Goal: Transaction & Acquisition: Purchase product/service

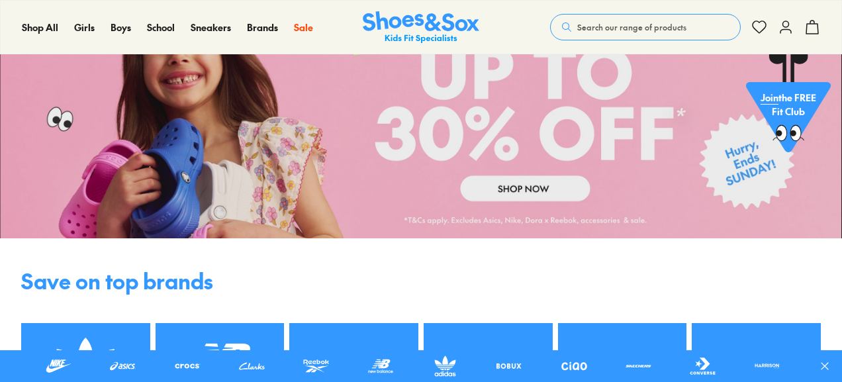
click at [550, 170] on link at bounding box center [421, 109] width 842 height 260
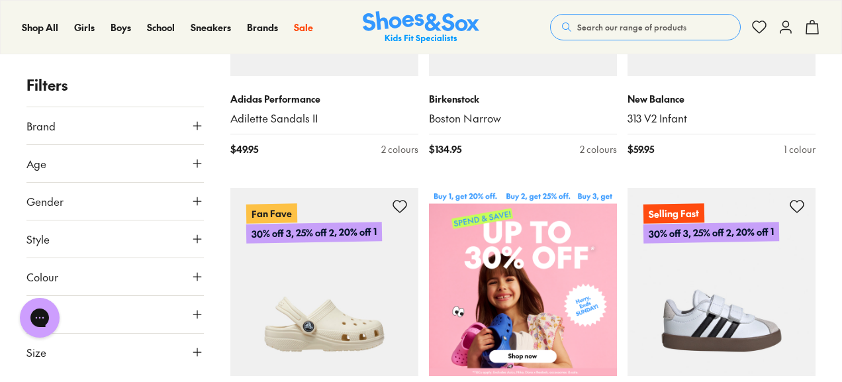
scroll to position [481, 0]
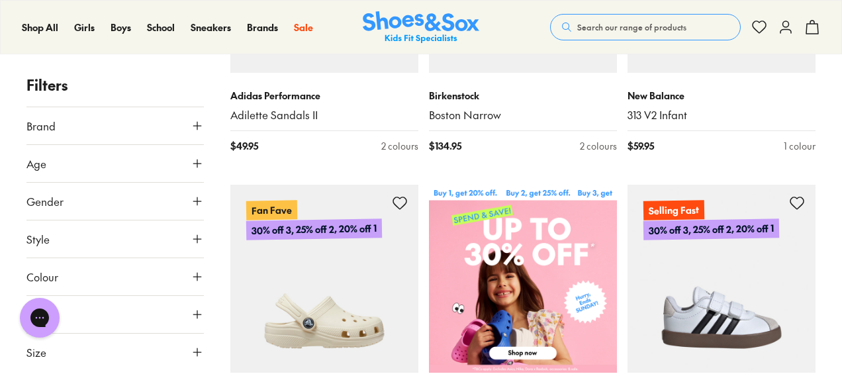
click at [89, 349] on button "Size" at bounding box center [114, 352] width 177 height 37
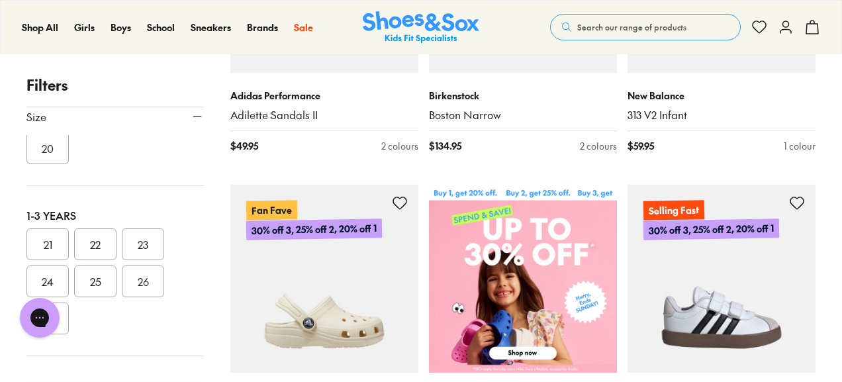
scroll to position [137, 0]
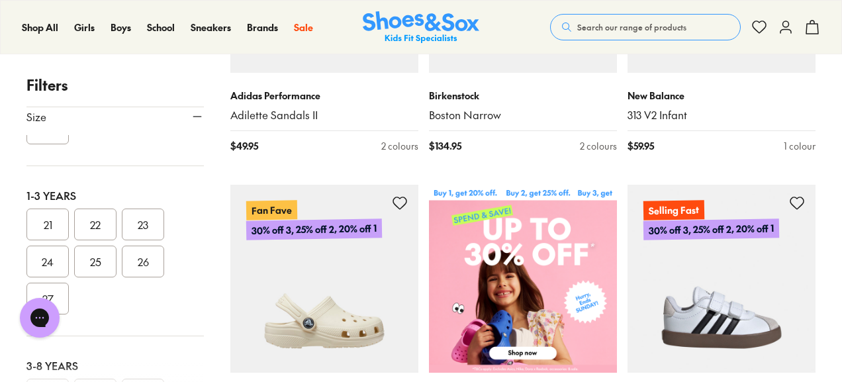
click at [138, 222] on button "23" at bounding box center [143, 225] width 42 height 32
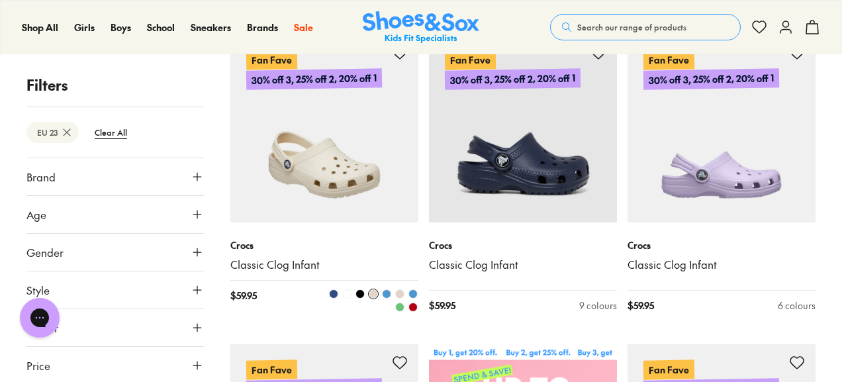
scroll to position [332, 0]
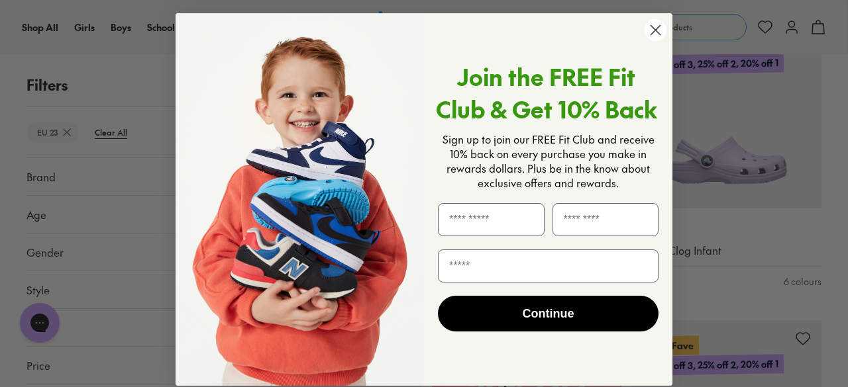
click at [650, 40] on circle "Close dialog" at bounding box center [655, 30] width 22 height 22
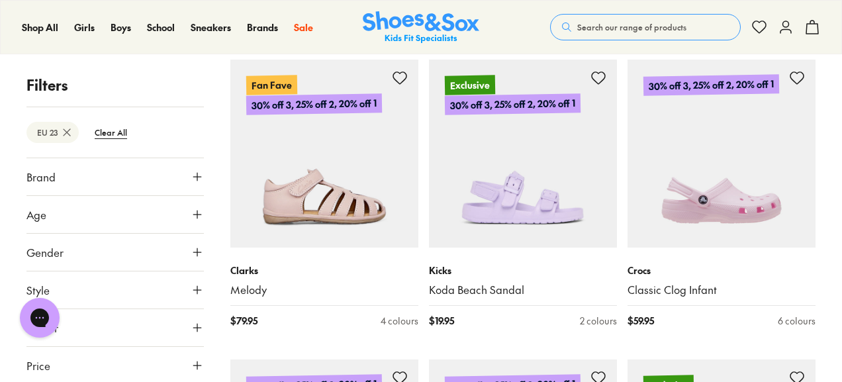
scroll to position [2722, 0]
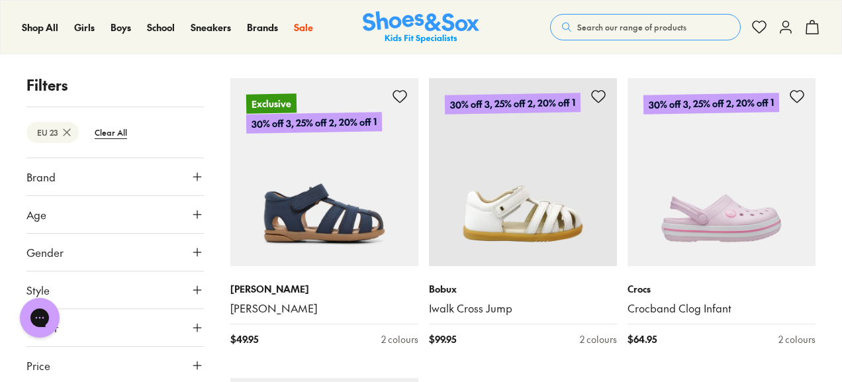
scroll to position [6335, 0]
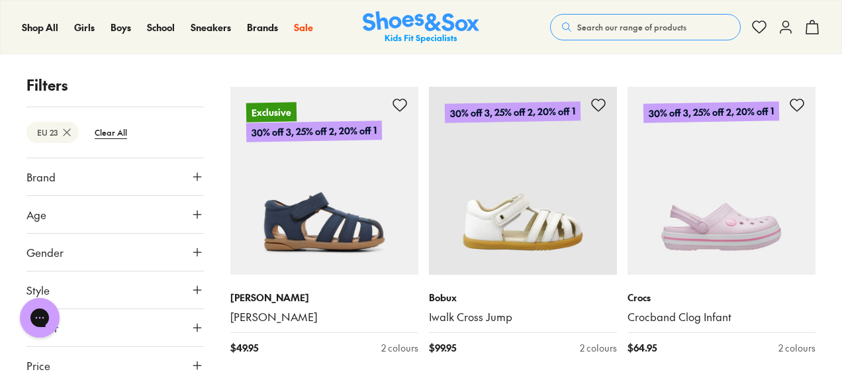
drag, startPoint x: 499, startPoint y: 177, endPoint x: 420, endPoint y: 113, distance: 102.2
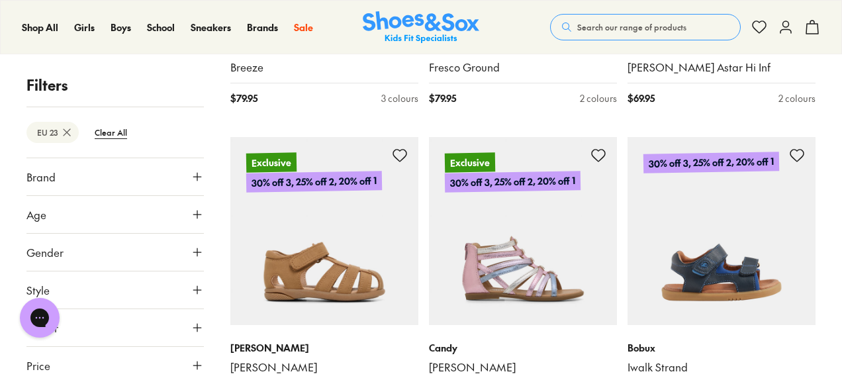
scroll to position [8687, 0]
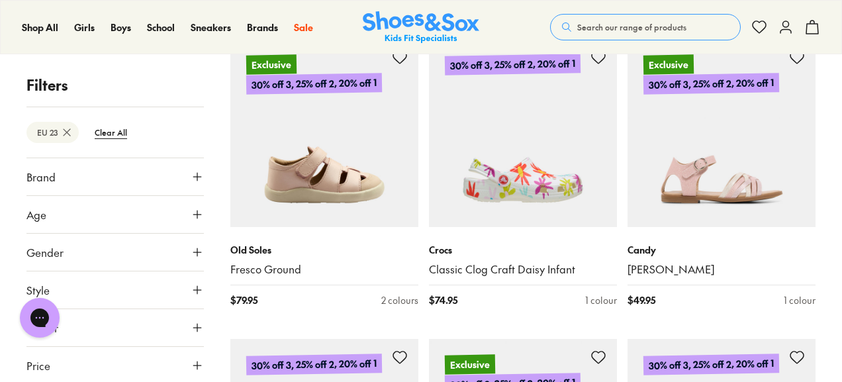
scroll to position [12401, 0]
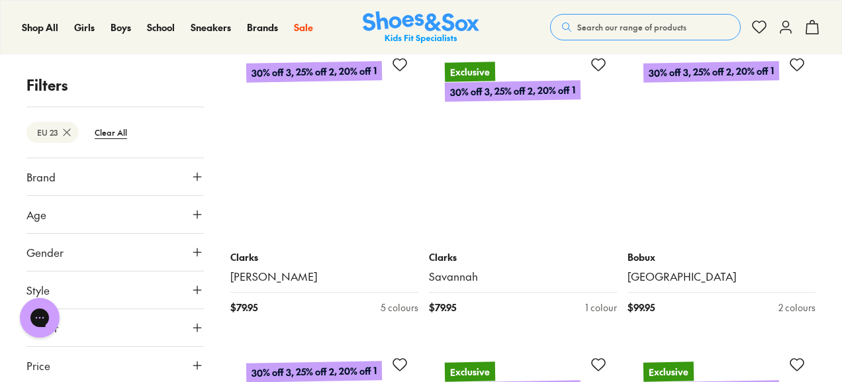
scroll to position [14505, 0]
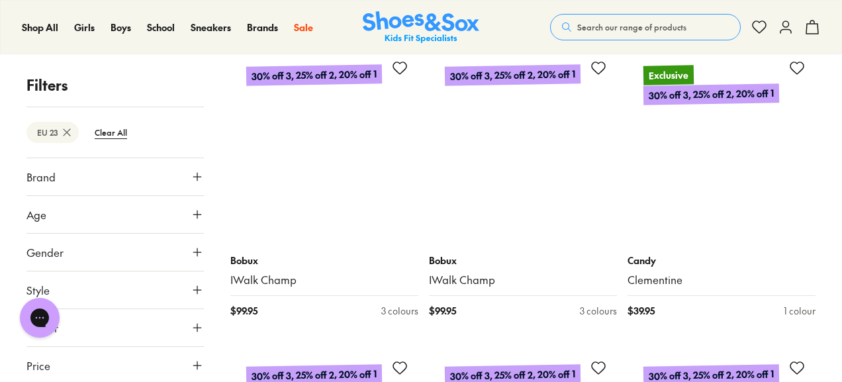
scroll to position [19000, 0]
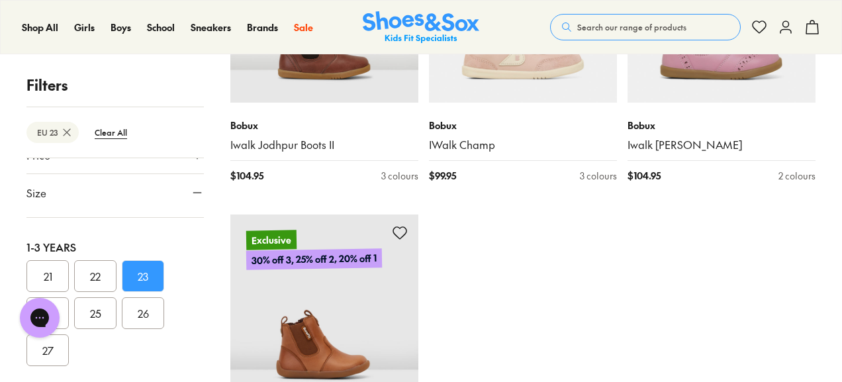
scroll to position [162, 0]
click at [157, 268] on button "23" at bounding box center [143, 276] width 42 height 32
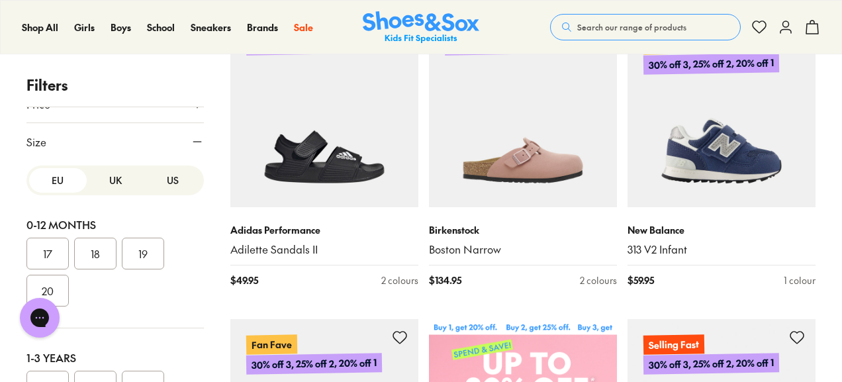
click at [107, 178] on button "UK" at bounding box center [116, 180] width 58 height 25
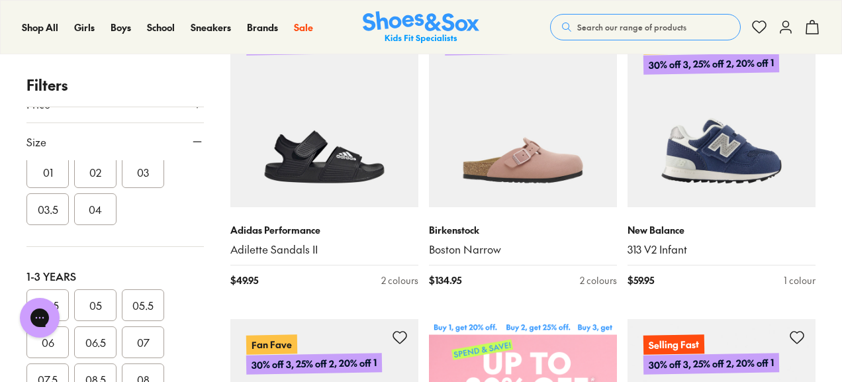
scroll to position [86, 0]
click at [97, 332] on button "06.5" at bounding box center [95, 338] width 42 height 32
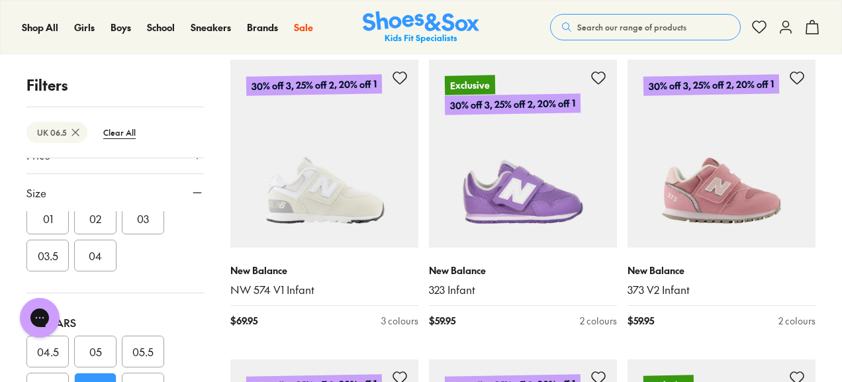
scroll to position [1820, 0]
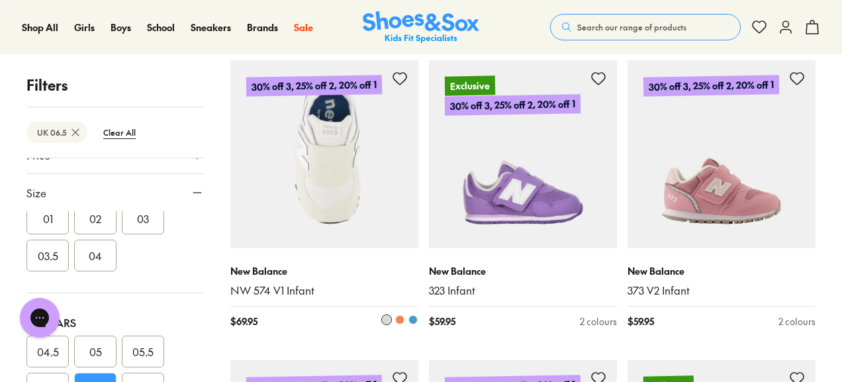
click at [350, 167] on img at bounding box center [324, 154] width 188 height 188
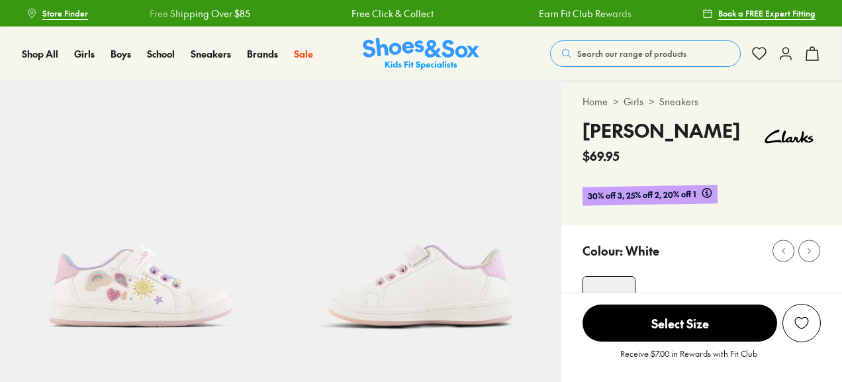
select select "*"
click at [398, 56] on img at bounding box center [421, 54] width 117 height 32
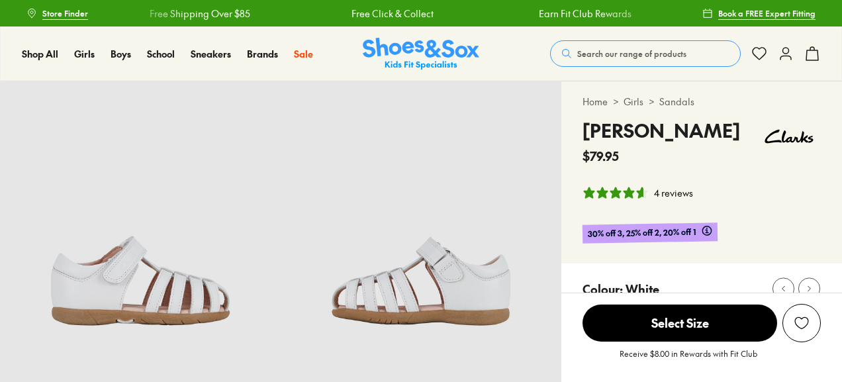
select select "*"
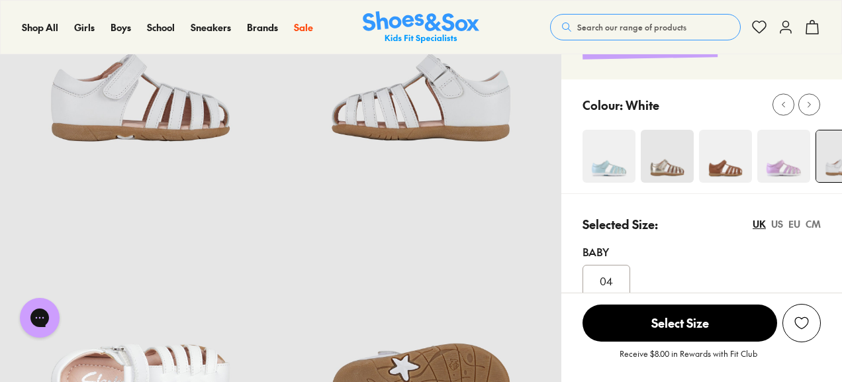
scroll to position [428, 0]
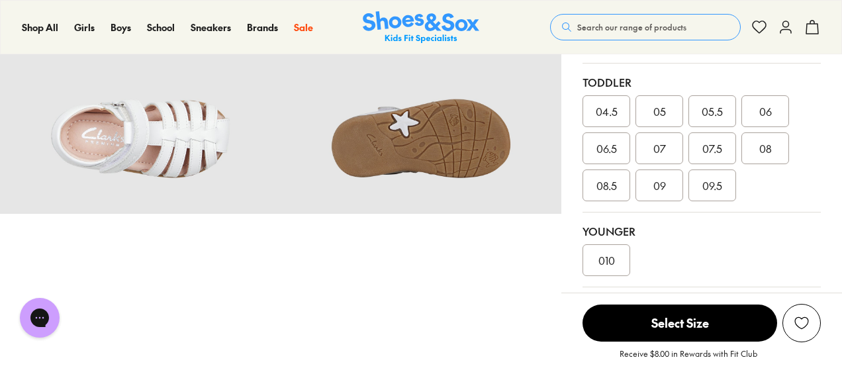
click at [599, 155] on span "06.5" at bounding box center [607, 148] width 21 height 16
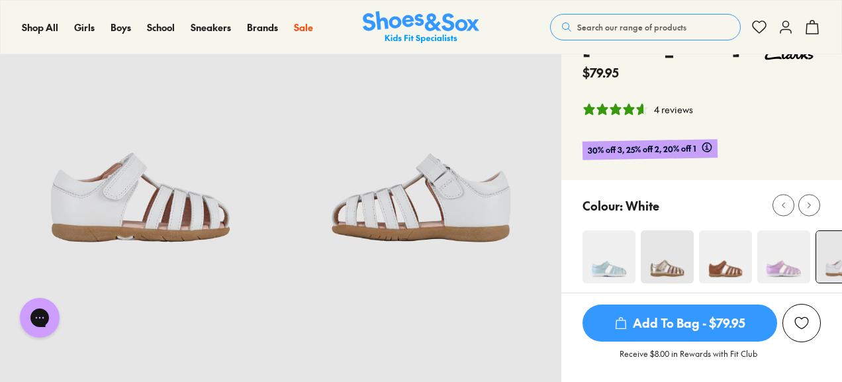
scroll to position [83, 0]
click at [806, 203] on icon at bounding box center [810, 206] width 10 height 10
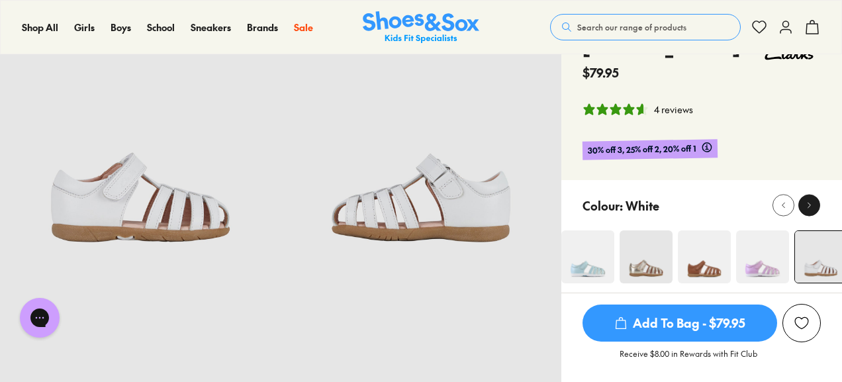
click at [807, 203] on icon at bounding box center [810, 206] width 10 height 10
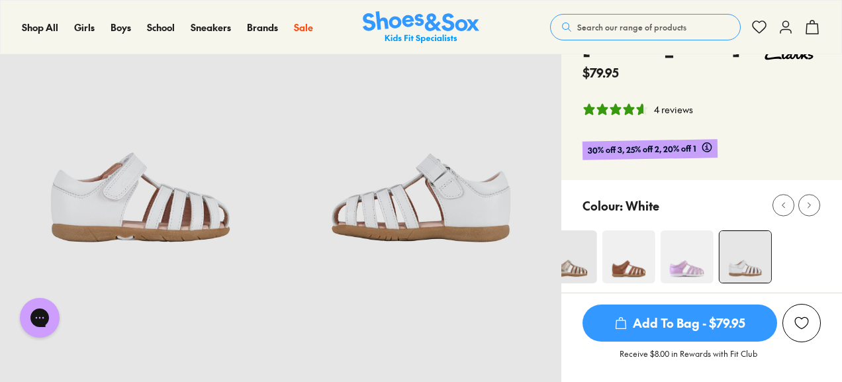
click at [708, 326] on span "Add To Bag - $79.95" at bounding box center [680, 323] width 195 height 37
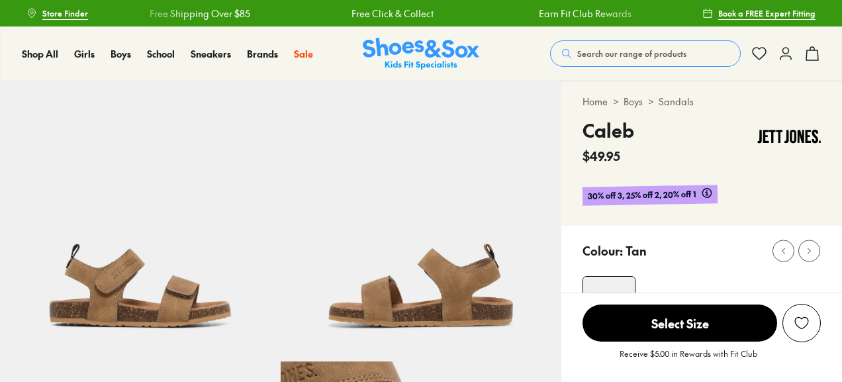
select select "*"
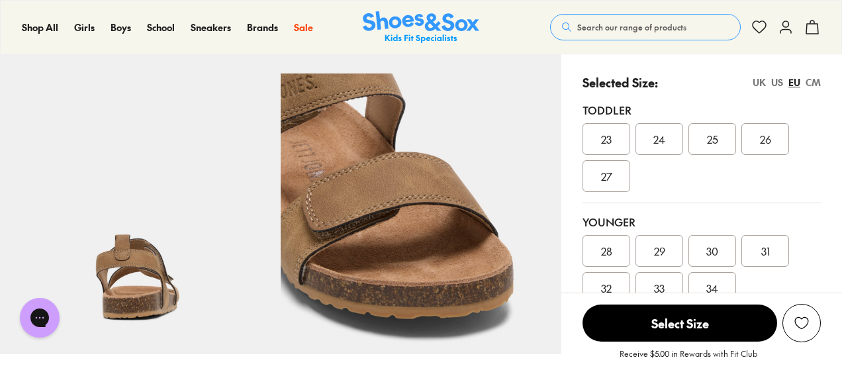
scroll to position [283, 0]
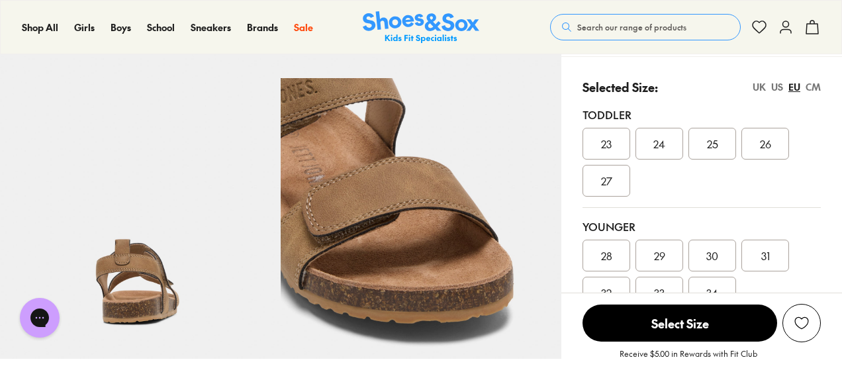
click at [608, 141] on span "23" at bounding box center [606, 144] width 11 height 16
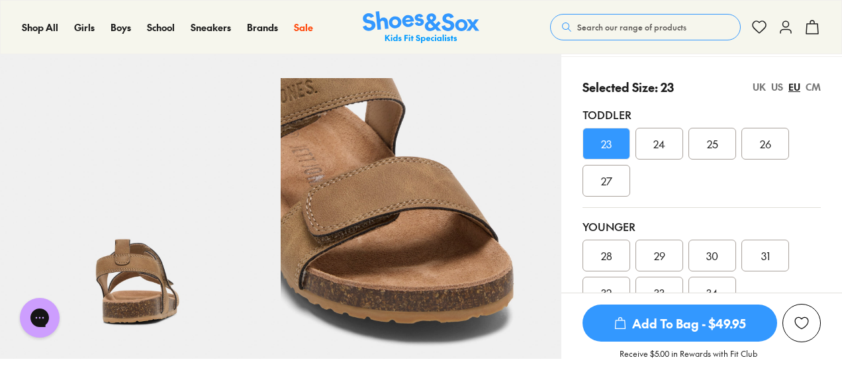
click at [686, 323] on span "Add To Bag - $49.95" at bounding box center [680, 323] width 195 height 37
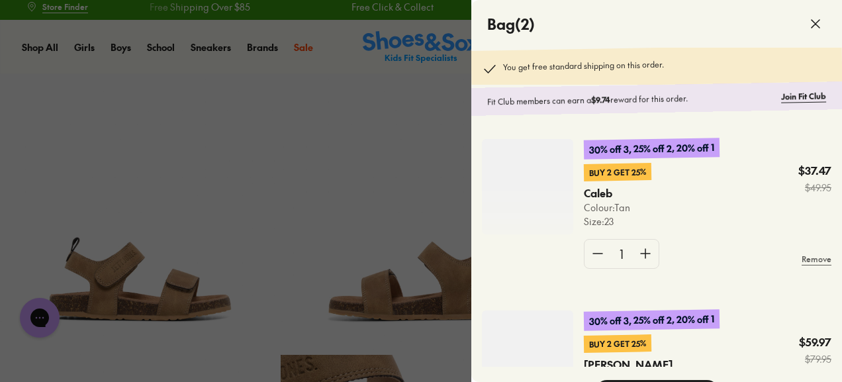
scroll to position [2, 0]
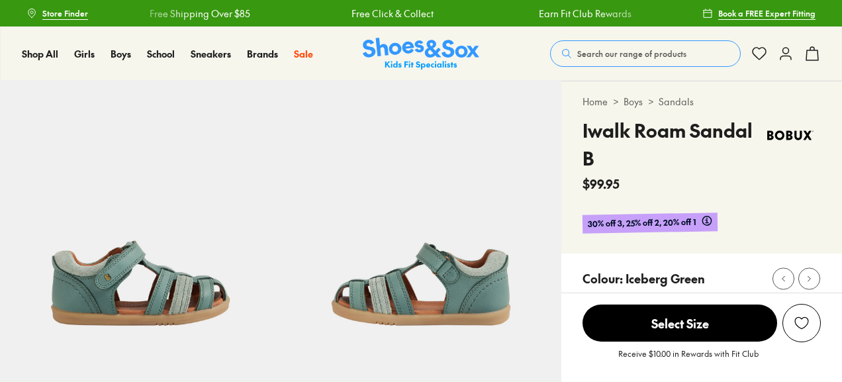
select select "*"
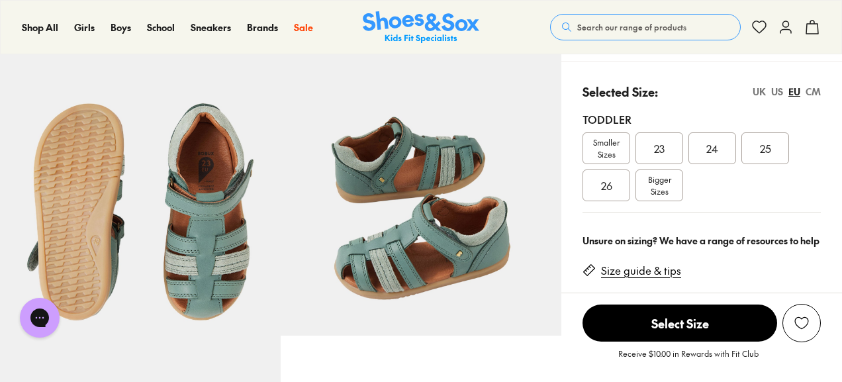
scroll to position [302, 0]
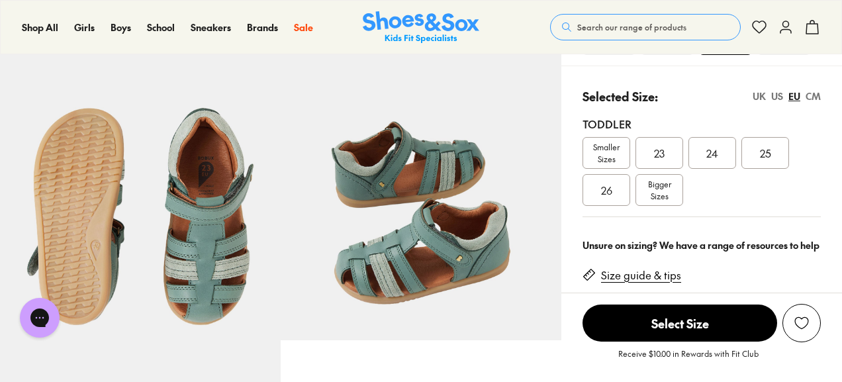
click at [657, 149] on span "23" at bounding box center [659, 153] width 11 height 16
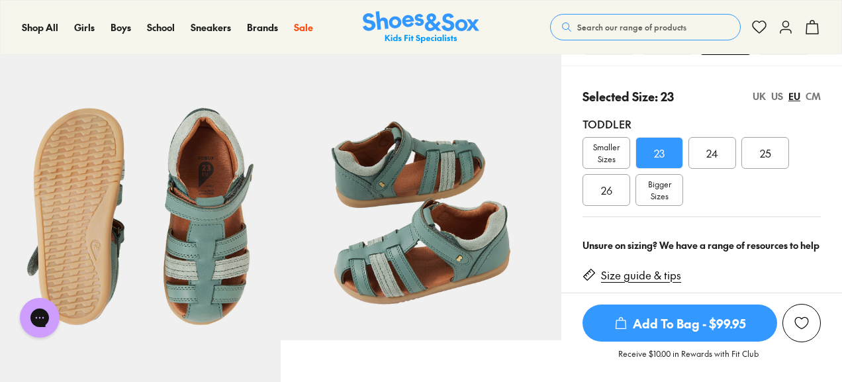
click at [694, 324] on span "Add To Bag - $99.95" at bounding box center [680, 323] width 195 height 37
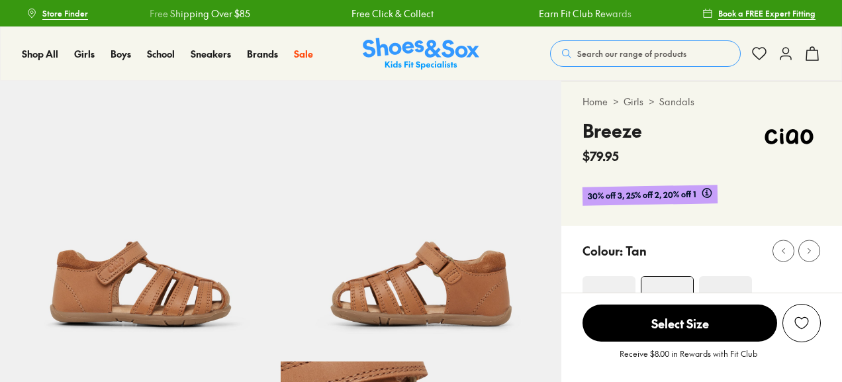
select select "*"
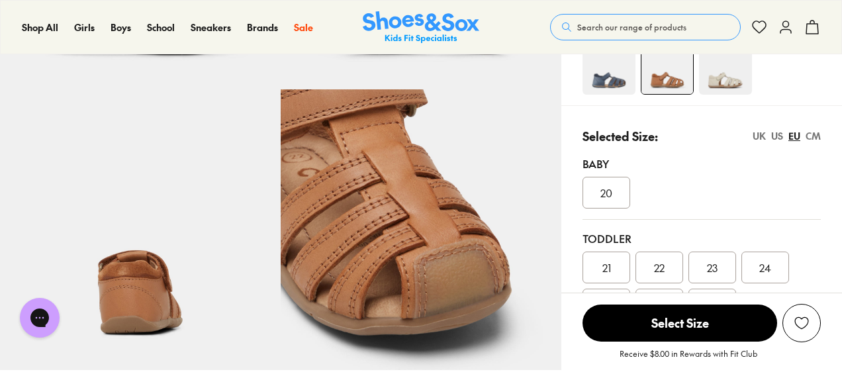
scroll to position [383, 0]
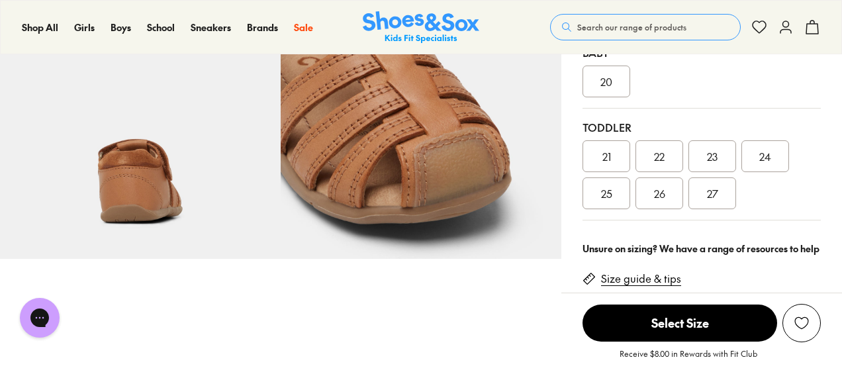
click at [723, 157] on div "23" at bounding box center [713, 156] width 48 height 32
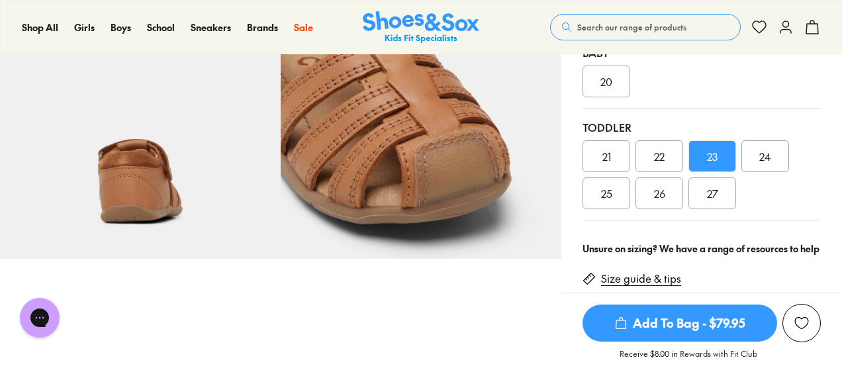
click at [689, 311] on span "Add To Bag - $79.95" at bounding box center [680, 323] width 195 height 37
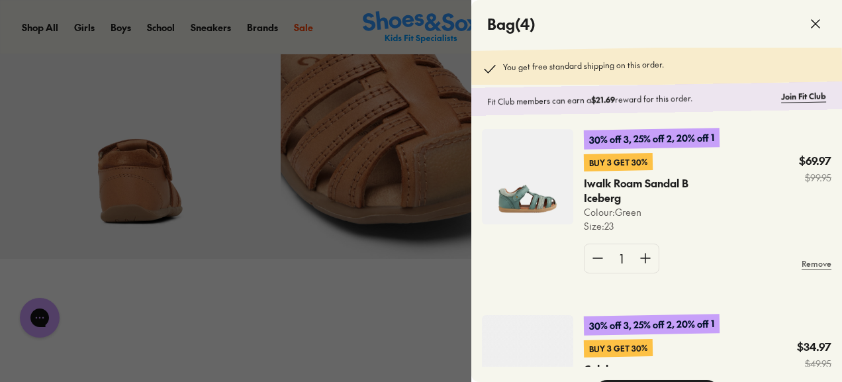
scroll to position [245, 0]
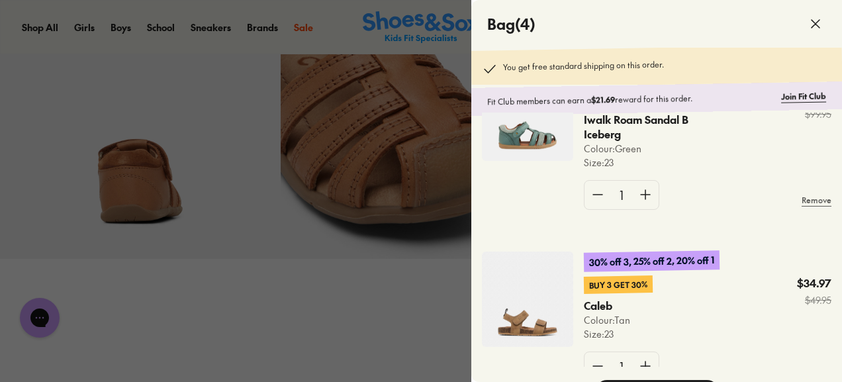
click at [468, 274] on div at bounding box center [421, 191] width 842 height 382
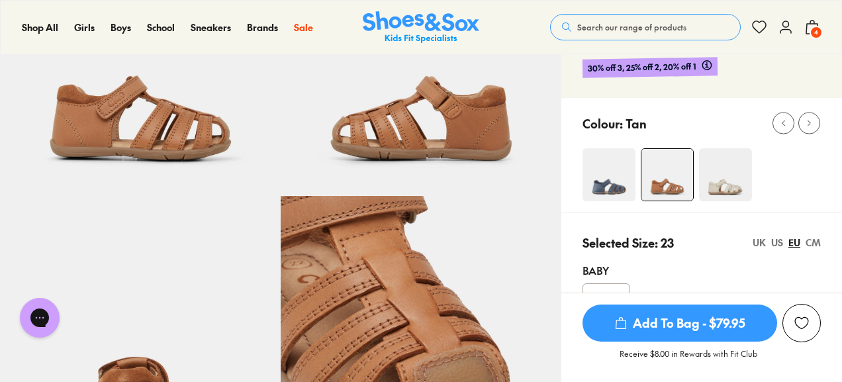
scroll to position [164, 0]
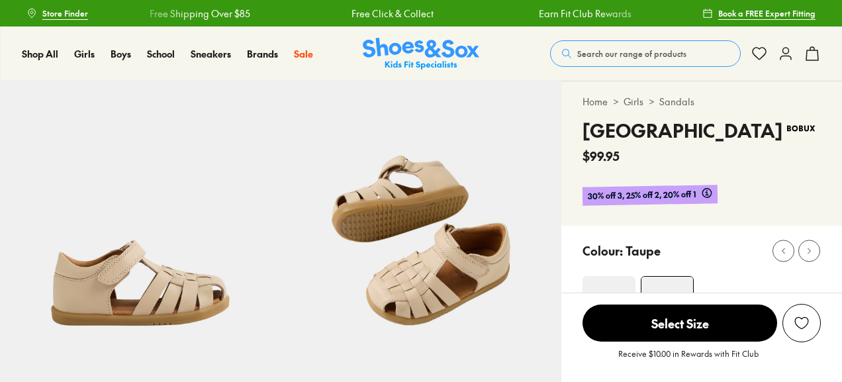
select select "*"
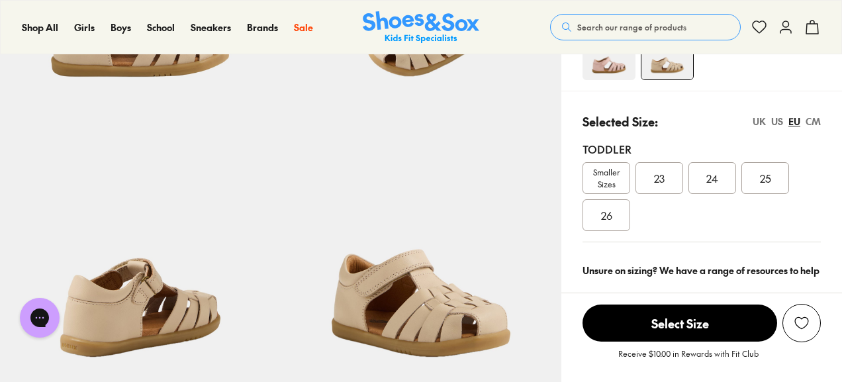
scroll to position [295, 0]
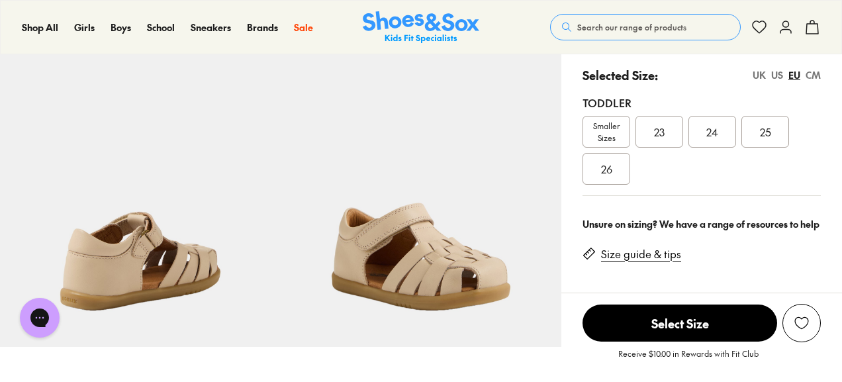
click at [664, 129] on span "23" at bounding box center [659, 132] width 11 height 16
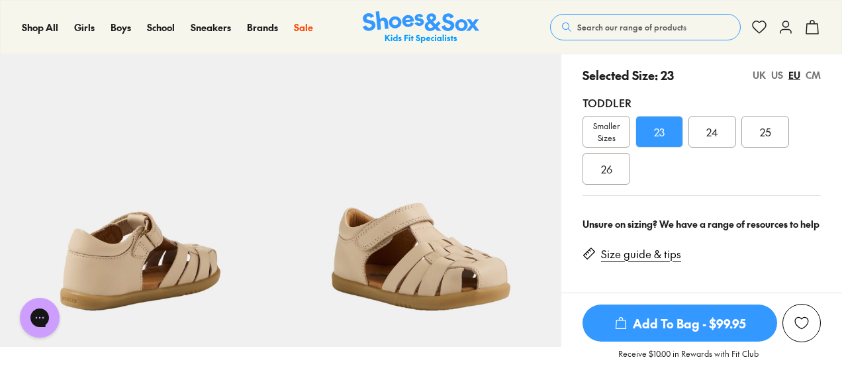
click at [706, 323] on span "Add To Bag - $99.95" at bounding box center [680, 323] width 195 height 37
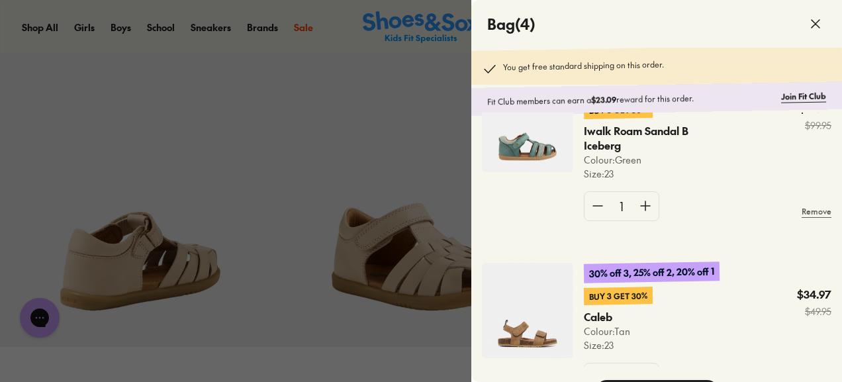
scroll to position [476, 0]
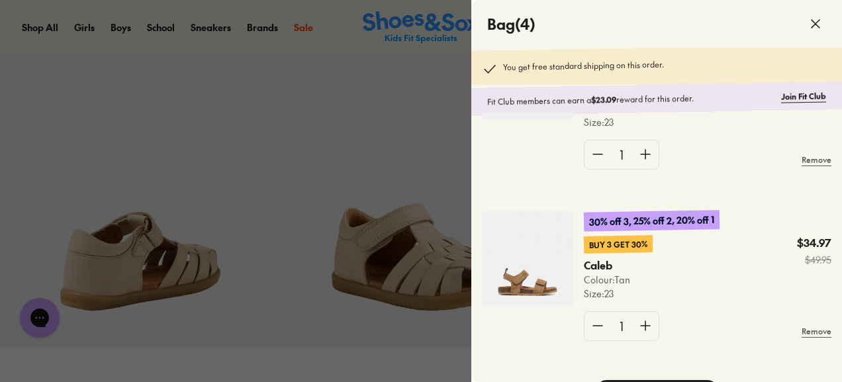
click at [397, 75] on div at bounding box center [421, 191] width 842 height 382
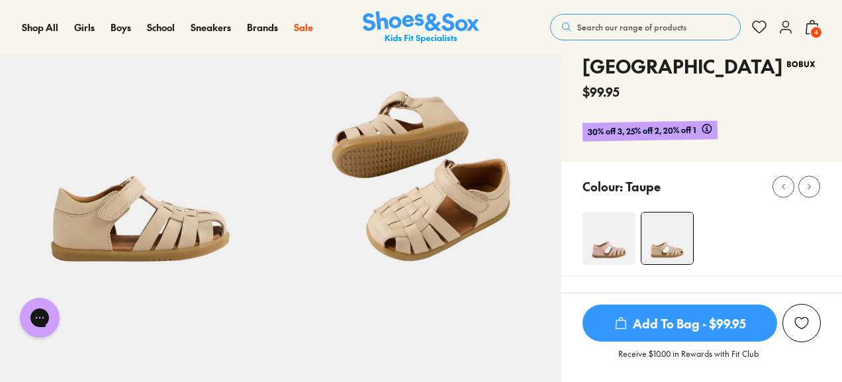
scroll to position [64, 0]
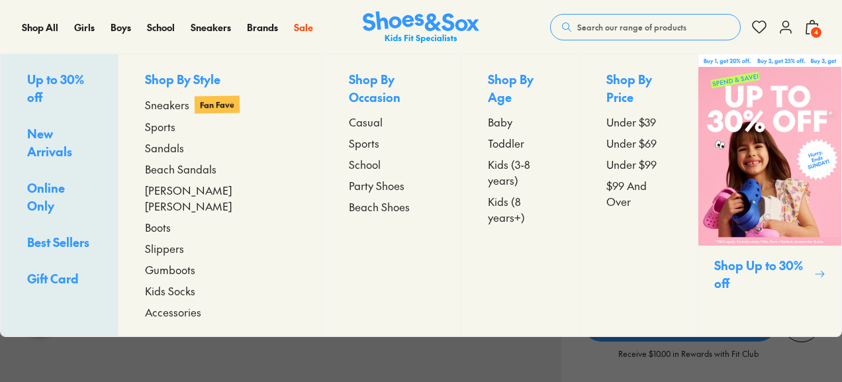
click at [174, 262] on span "Gumboots" at bounding box center [170, 270] width 50 height 16
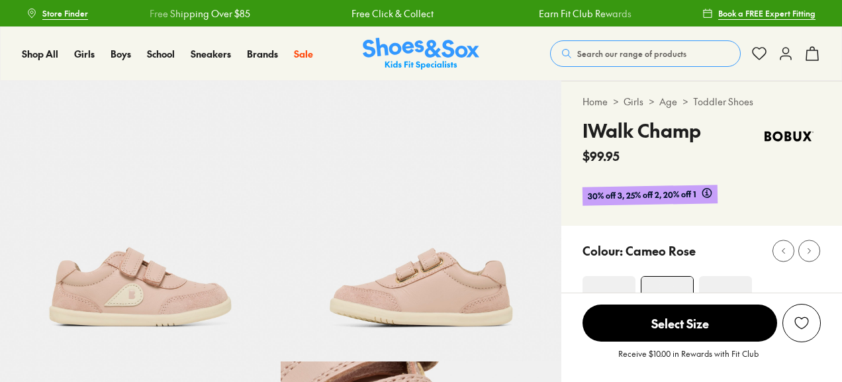
select select "*"
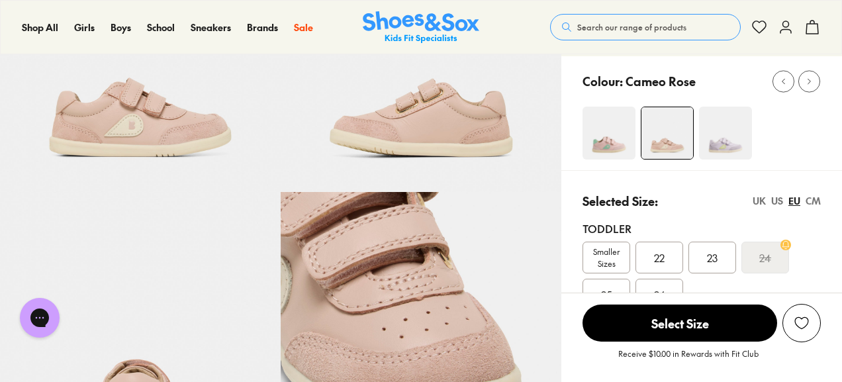
scroll to position [78, 0]
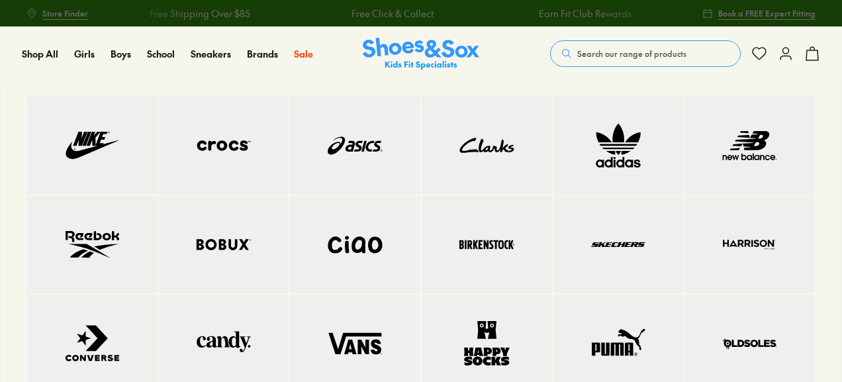
click at [763, 155] on img at bounding box center [749, 145] width 77 height 45
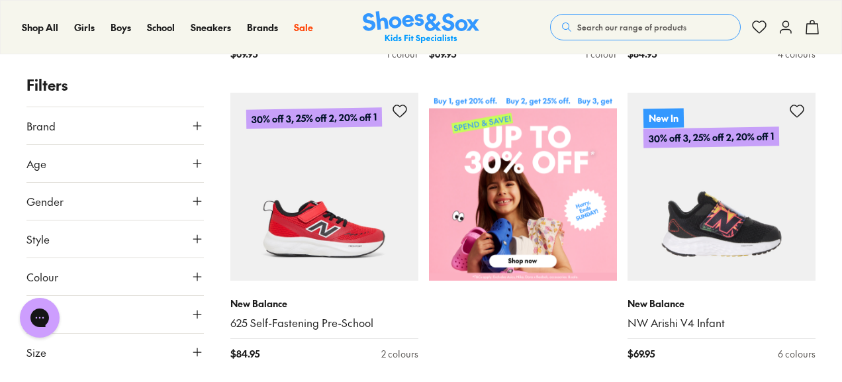
scroll to position [475, 0]
click at [89, 352] on button "Size" at bounding box center [114, 352] width 177 height 37
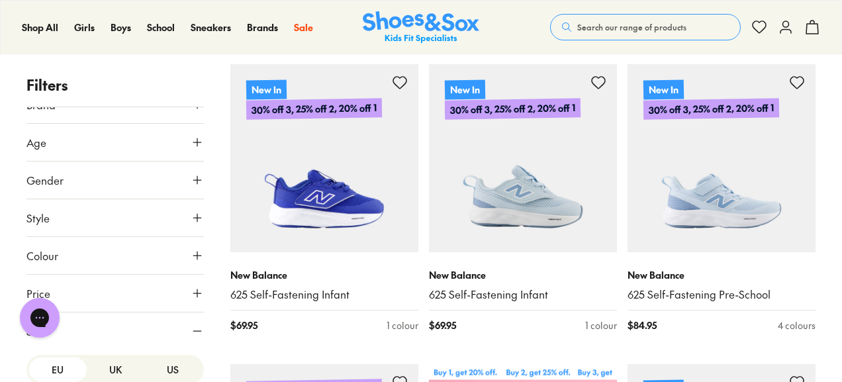
scroll to position [203, 0]
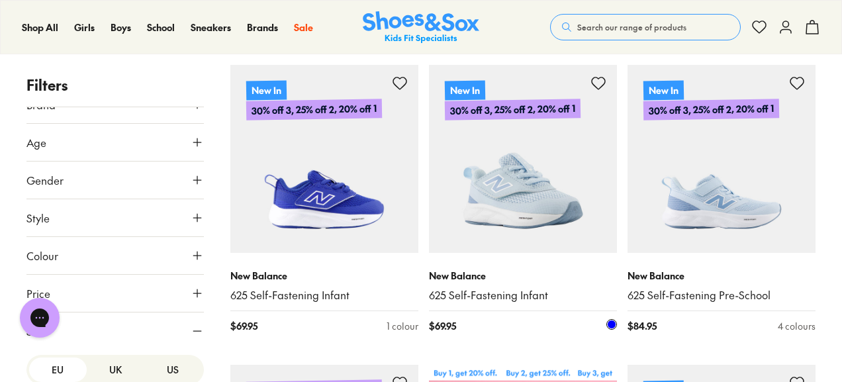
click at [476, 146] on img at bounding box center [523, 159] width 188 height 188
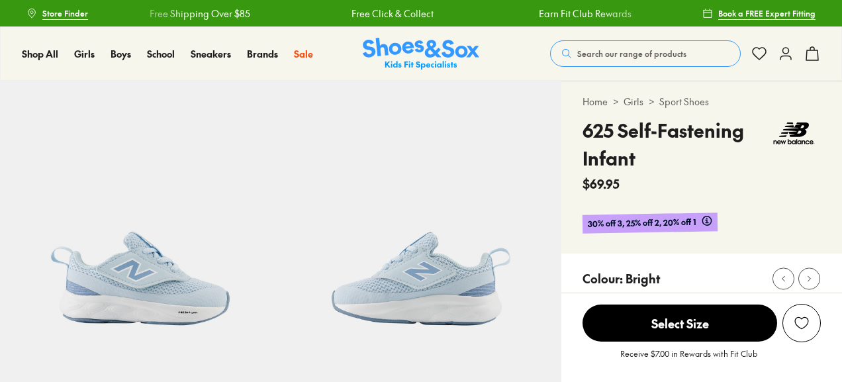
scroll to position [177, 0]
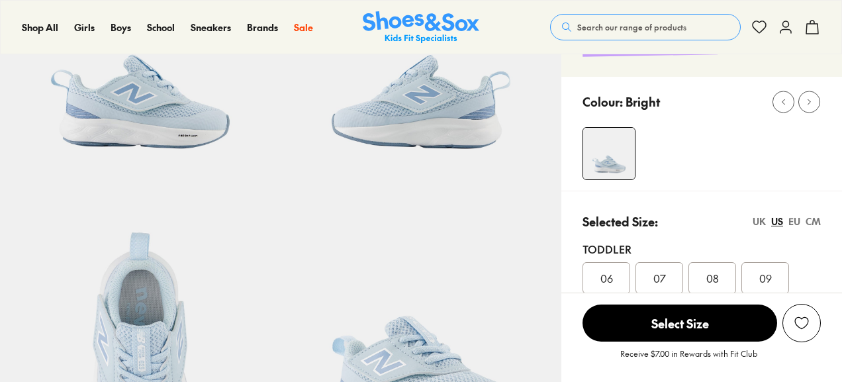
select select "*"
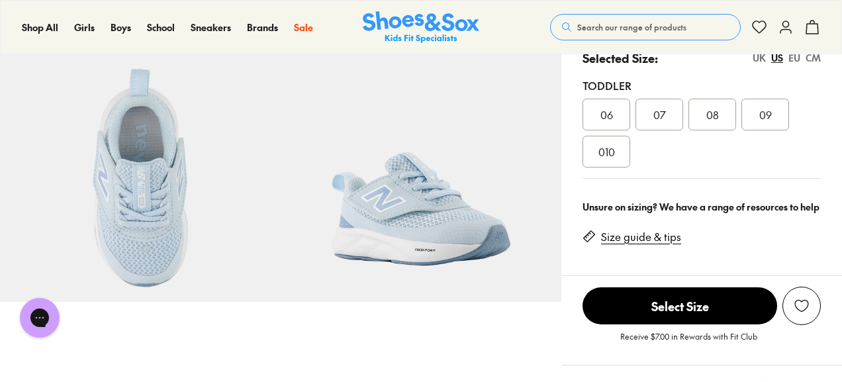
scroll to position [0, 0]
click at [800, 58] on div "EU" at bounding box center [795, 58] width 12 height 14
click at [661, 113] on span "23.5" at bounding box center [659, 115] width 19 height 16
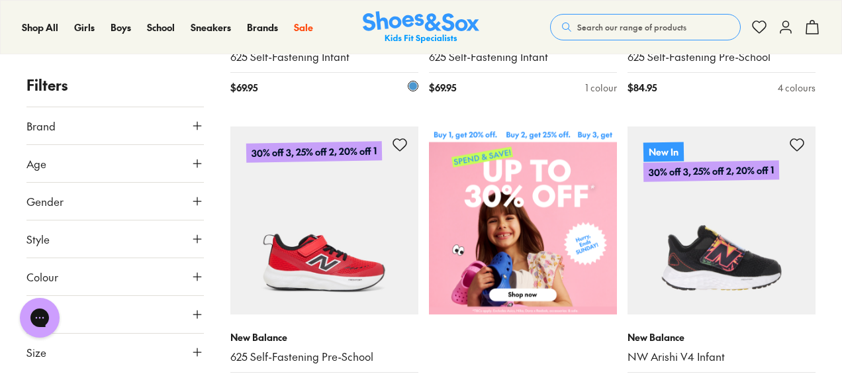
scroll to position [442, 0]
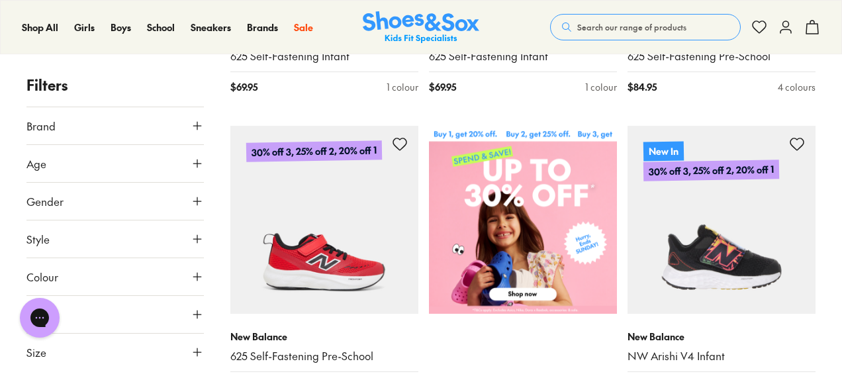
click at [128, 367] on button "Size" at bounding box center [114, 352] width 177 height 37
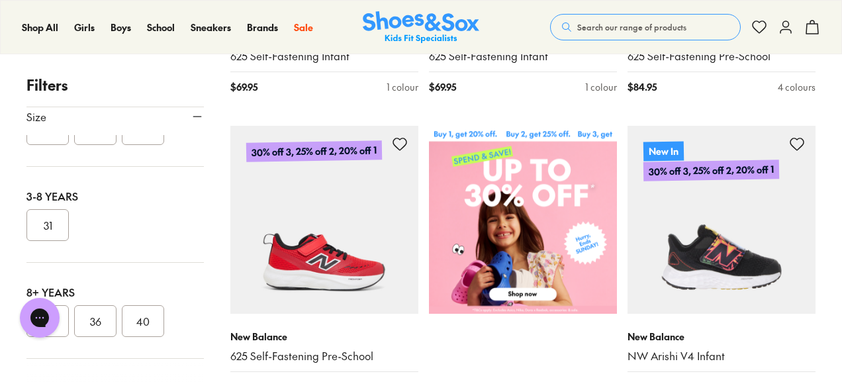
scroll to position [0, 0]
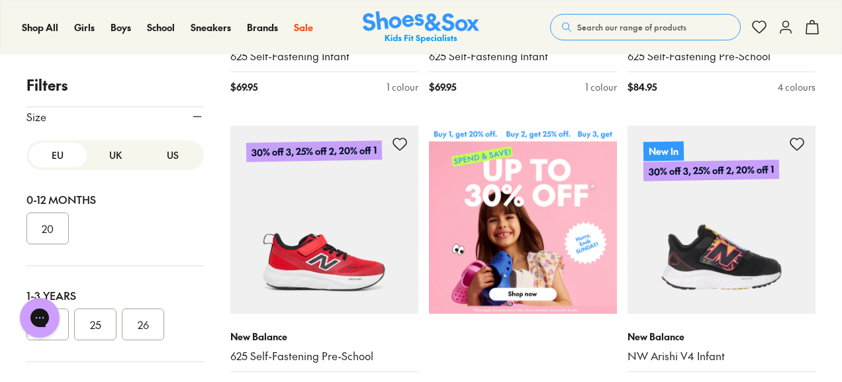
click at [121, 158] on button "UK" at bounding box center [116, 155] width 58 height 25
click at [155, 164] on button "US" at bounding box center [173, 155] width 58 height 25
click at [106, 162] on button "UK" at bounding box center [116, 155] width 58 height 25
click at [143, 324] on button "06.5" at bounding box center [143, 325] width 42 height 32
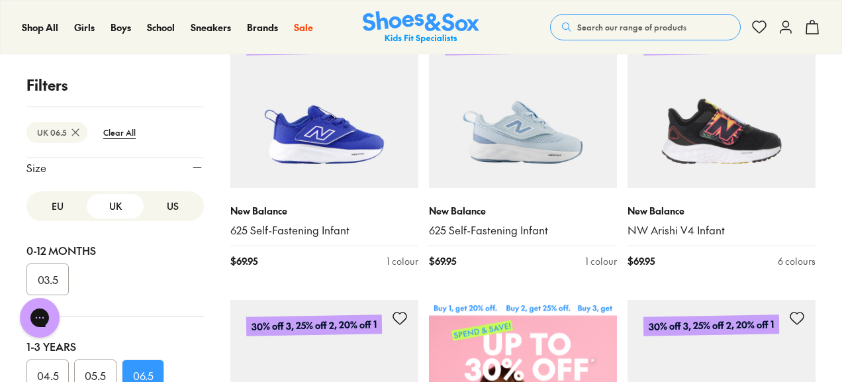
scroll to position [201, 0]
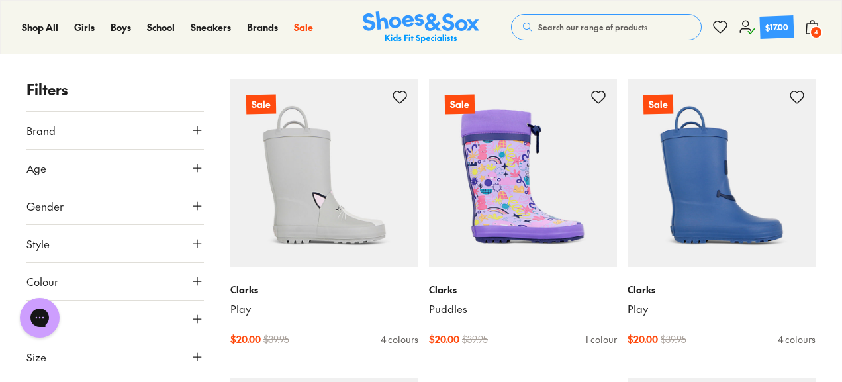
scroll to position [207, 0]
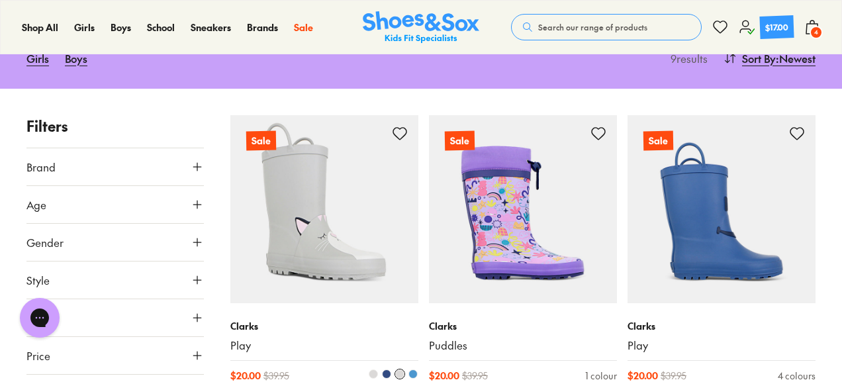
click at [320, 174] on img at bounding box center [324, 209] width 188 height 188
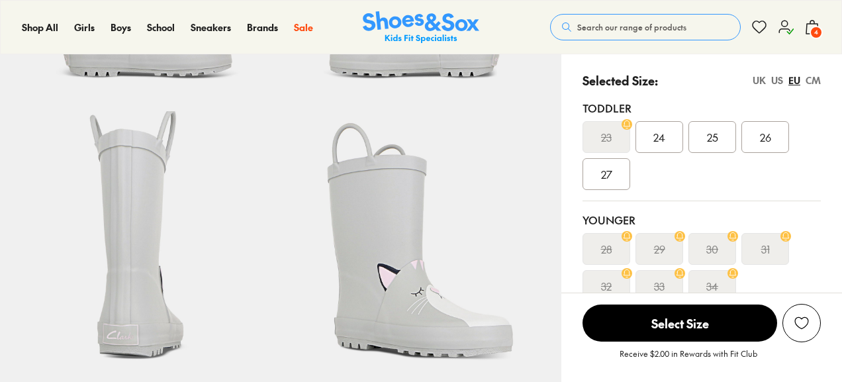
select select "*"
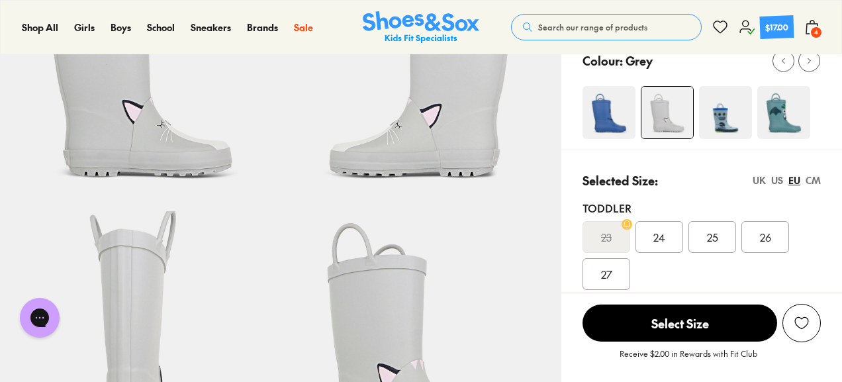
scroll to position [150, 0]
click at [662, 247] on div "24" at bounding box center [660, 238] width 48 height 32
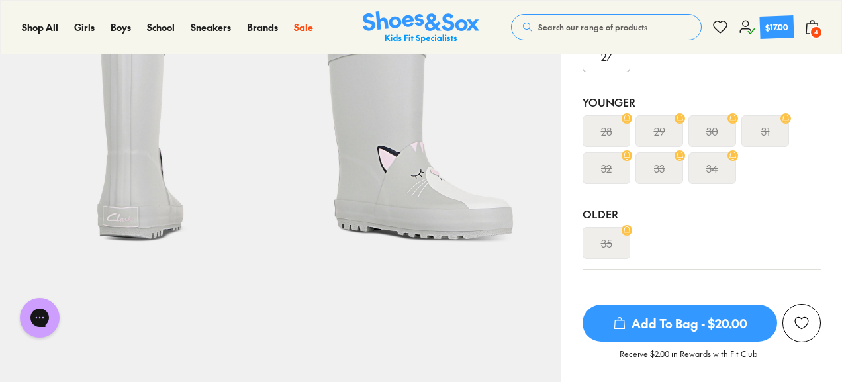
scroll to position [369, 0]
click at [673, 319] on span "Add To Bag - $20.00" at bounding box center [680, 323] width 195 height 37
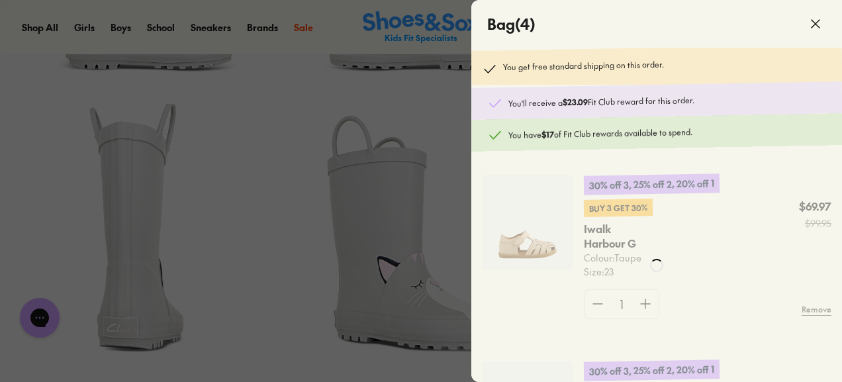
scroll to position [225, 0]
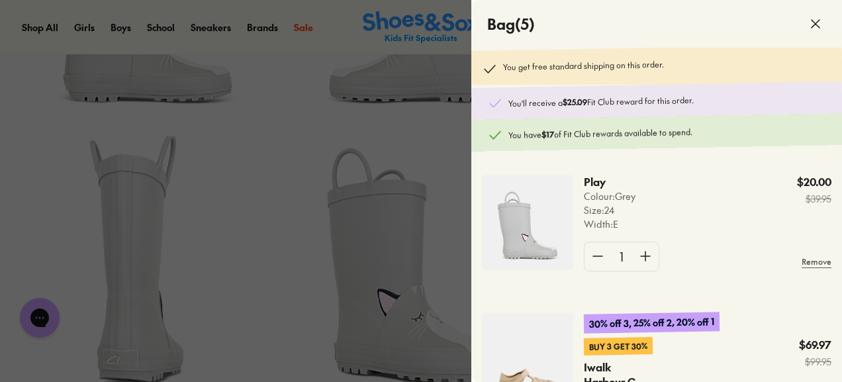
click at [813, 21] on use at bounding box center [816, 24] width 8 height 8
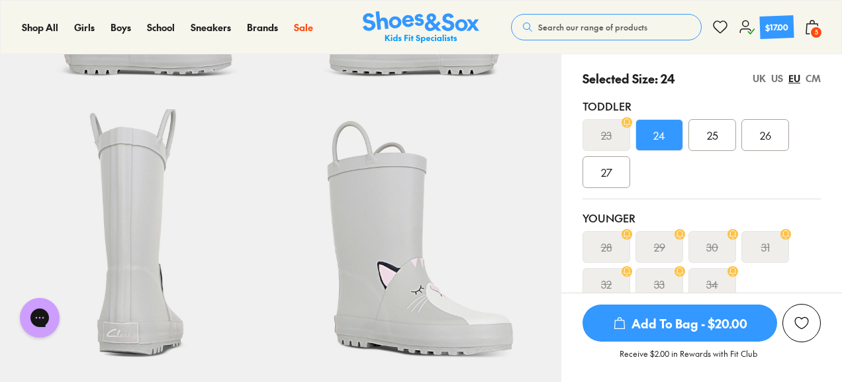
scroll to position [250, 0]
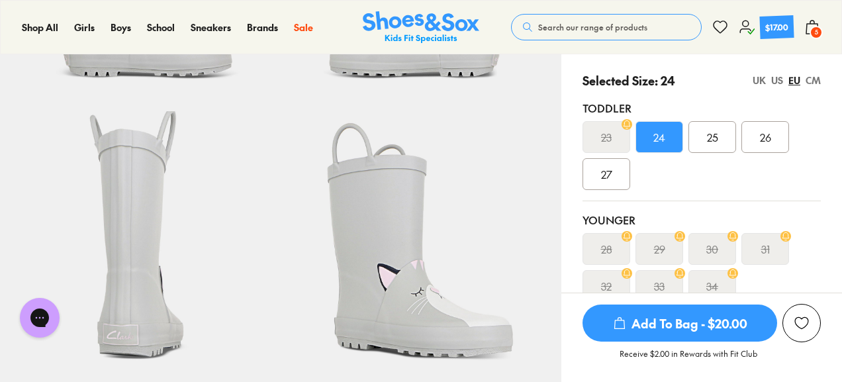
click at [765, 78] on div "UK" at bounding box center [759, 81] width 13 height 14
click at [776, 79] on div "US" at bounding box center [777, 81] width 12 height 14
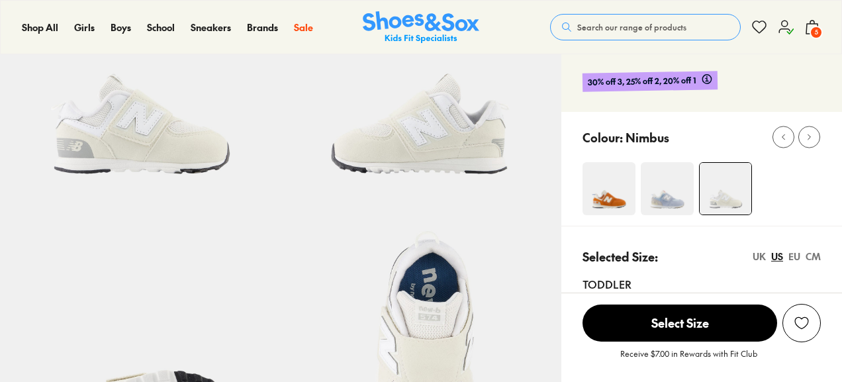
select select "*"
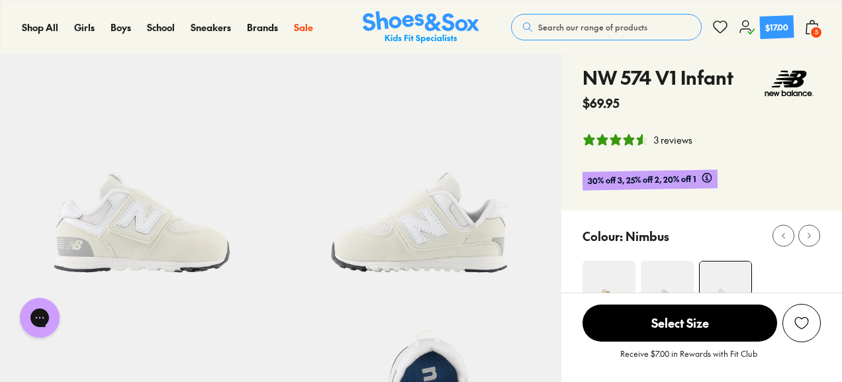
scroll to position [34, 0]
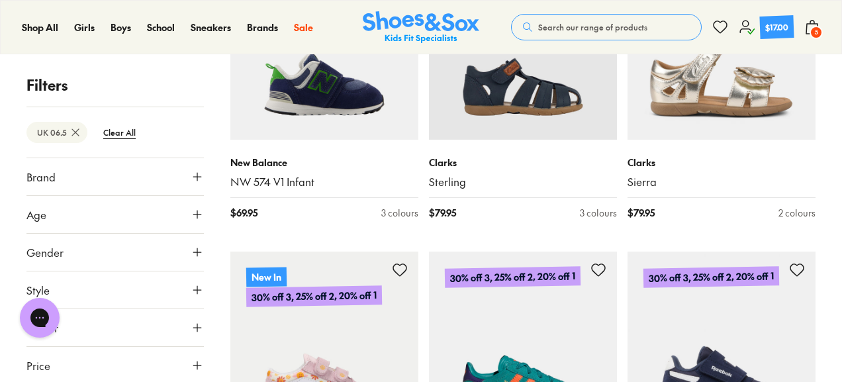
click at [110, 180] on button "Brand" at bounding box center [114, 176] width 177 height 37
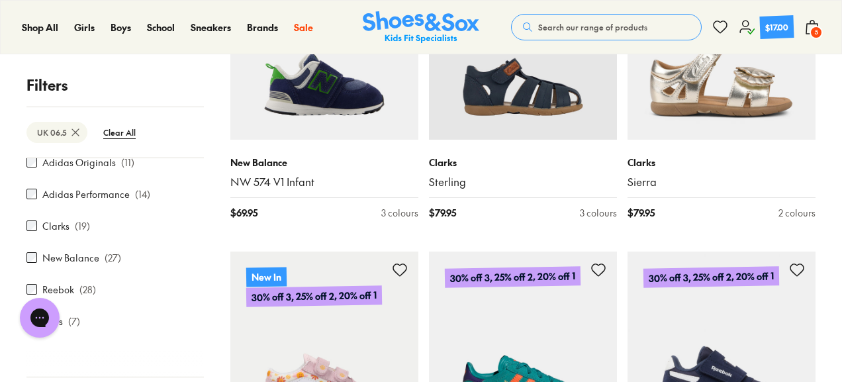
scroll to position [46, 0]
click at [81, 257] on label "New Balance" at bounding box center [70, 259] width 57 height 14
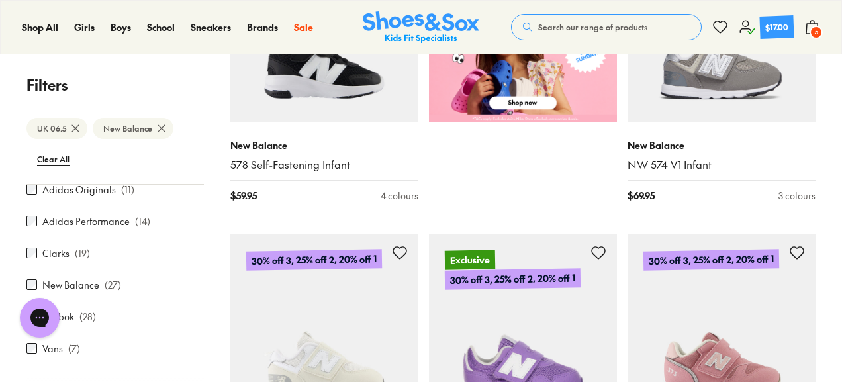
scroll to position [732, 0]
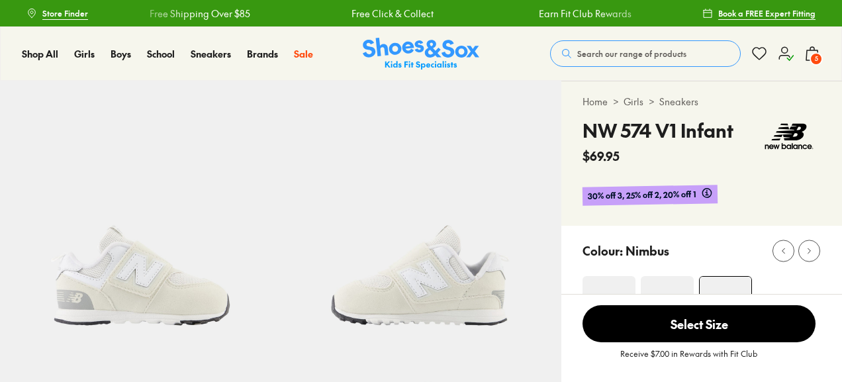
select select "*"
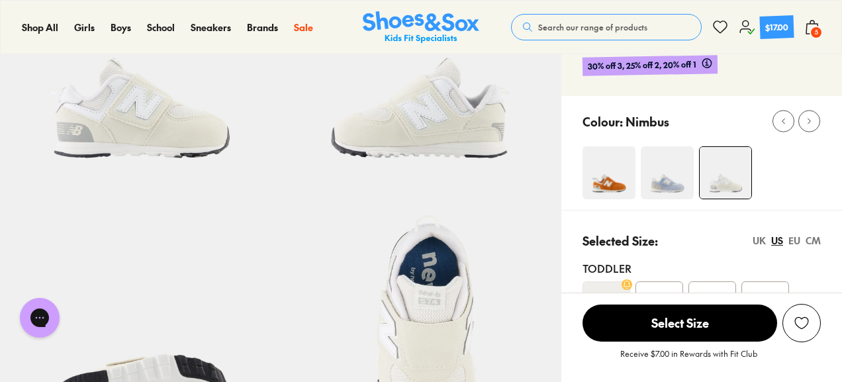
scroll to position [68, 0]
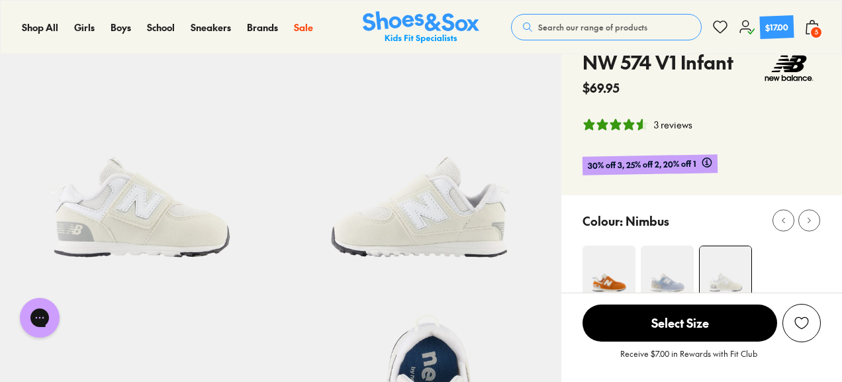
click at [813, 31] on span "5" at bounding box center [816, 32] width 13 height 13
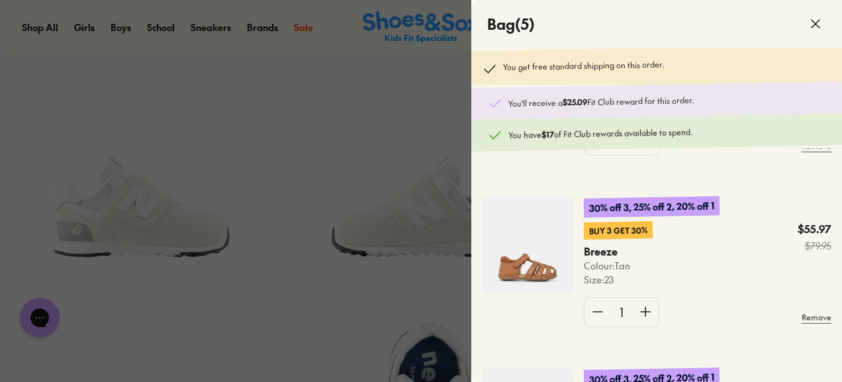
scroll to position [309, 0]
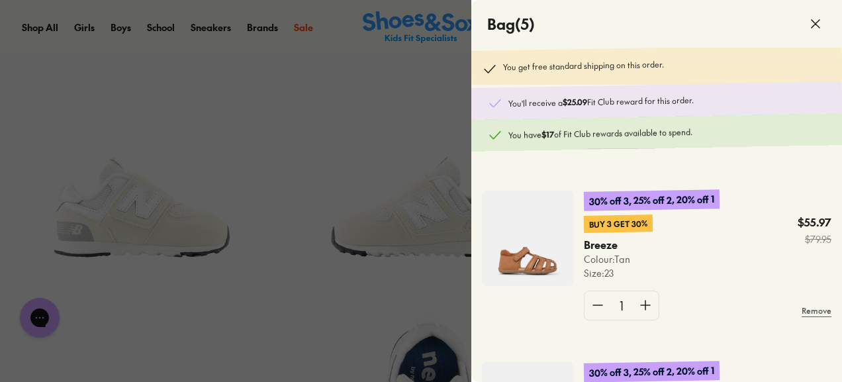
click at [369, 121] on div at bounding box center [421, 191] width 842 height 382
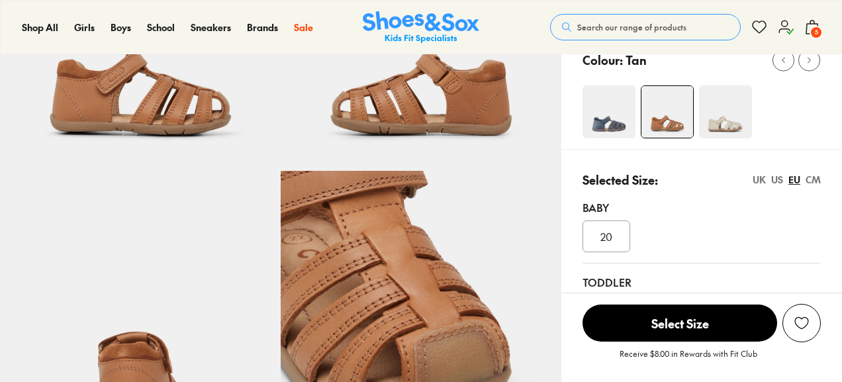
select select "*"
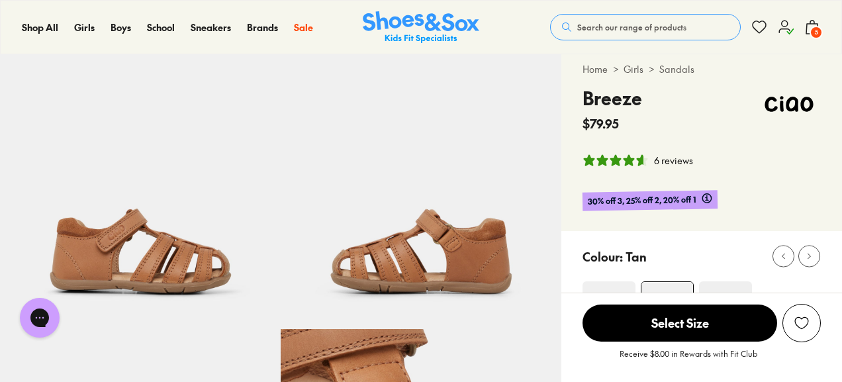
scroll to position [31, 0]
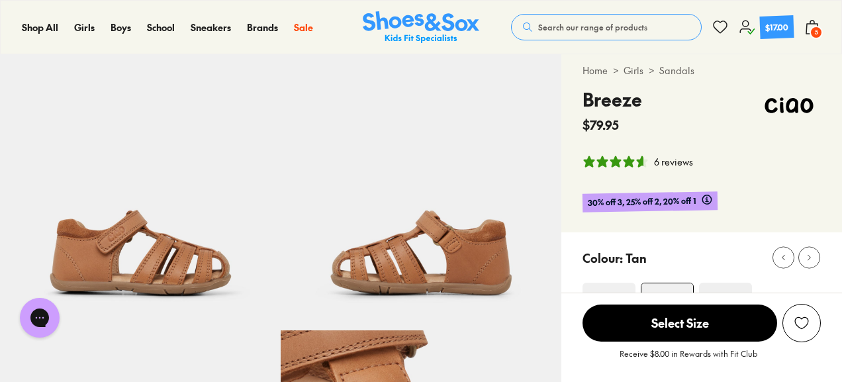
click at [809, 35] on button "5" at bounding box center [813, 27] width 16 height 29
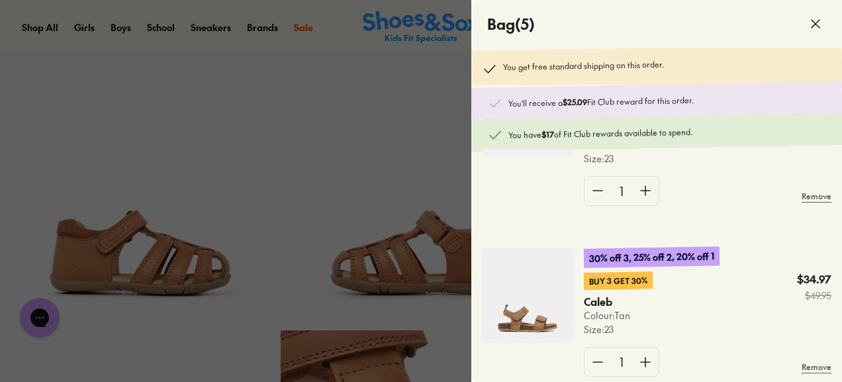
scroll to position [615, 0]
click at [554, 281] on img at bounding box center [527, 295] width 91 height 95
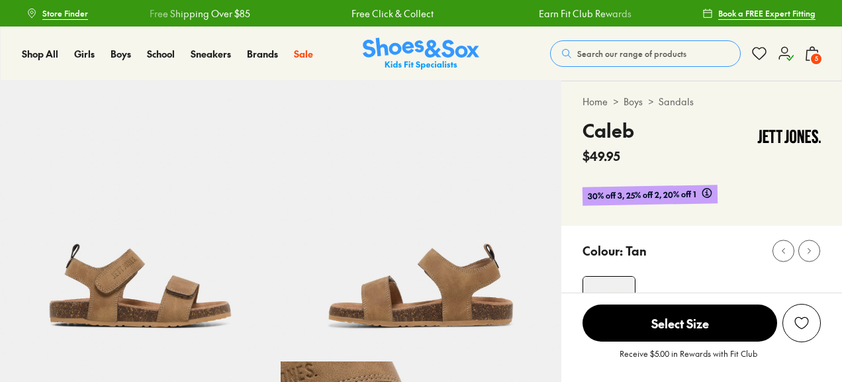
select select "*"
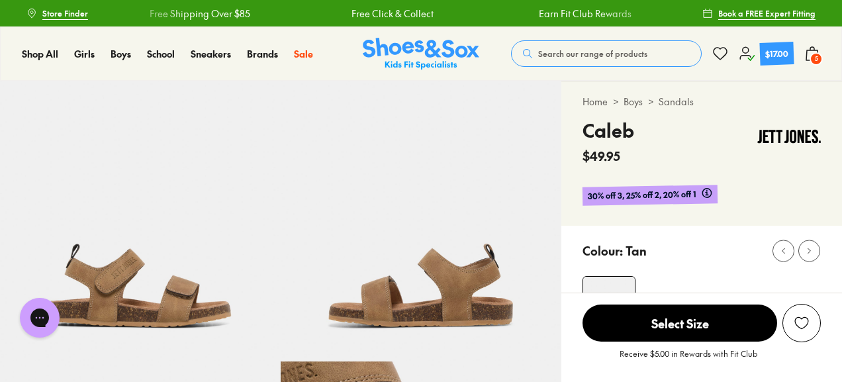
click at [819, 54] on span "5" at bounding box center [816, 58] width 13 height 13
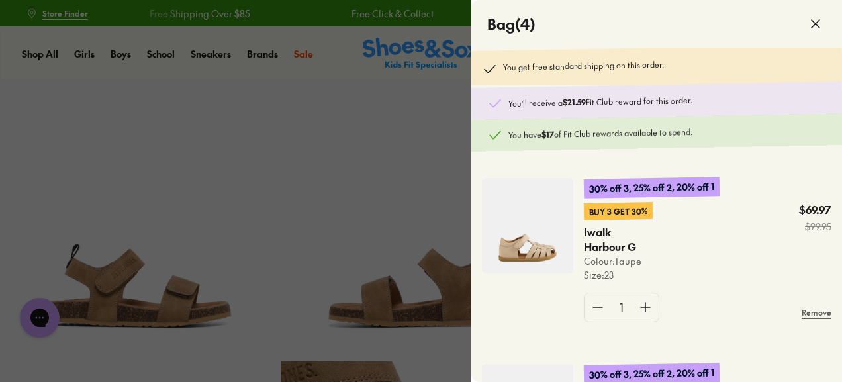
scroll to position [134, 0]
click at [326, 80] on div at bounding box center [421, 191] width 842 height 382
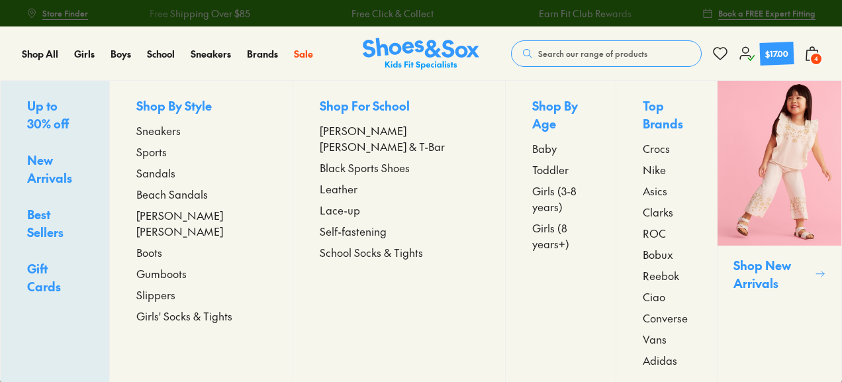
click at [201, 191] on span "Beach Sandals" at bounding box center [172, 194] width 72 height 16
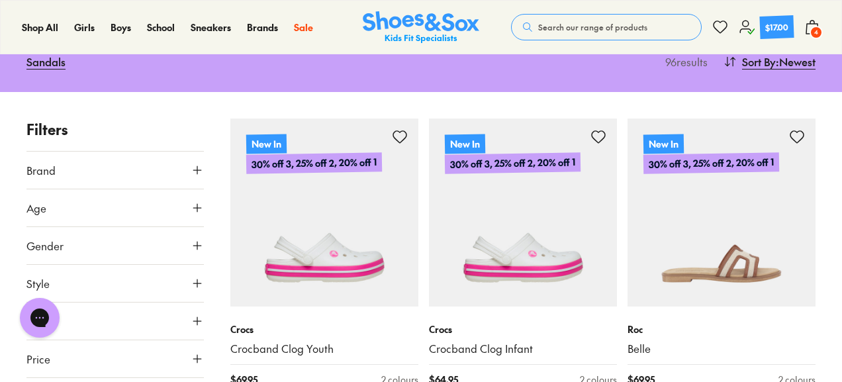
scroll to position [189, 0]
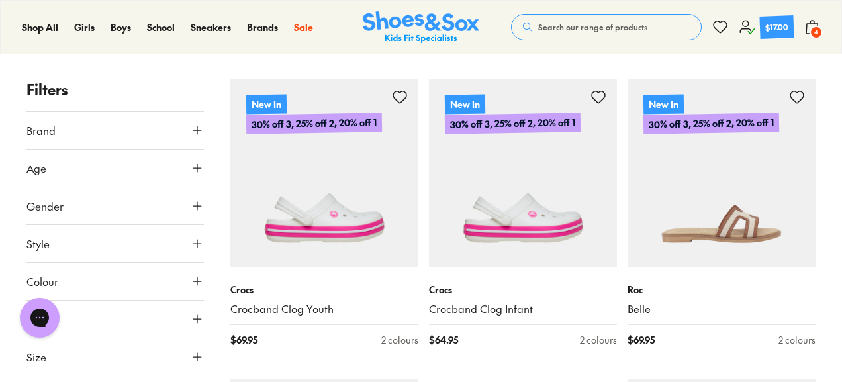
click at [109, 364] on button "Size" at bounding box center [114, 356] width 177 height 37
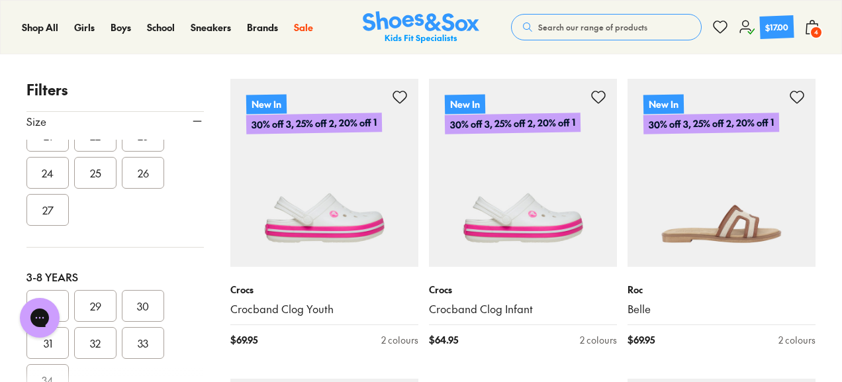
scroll to position [118, 0]
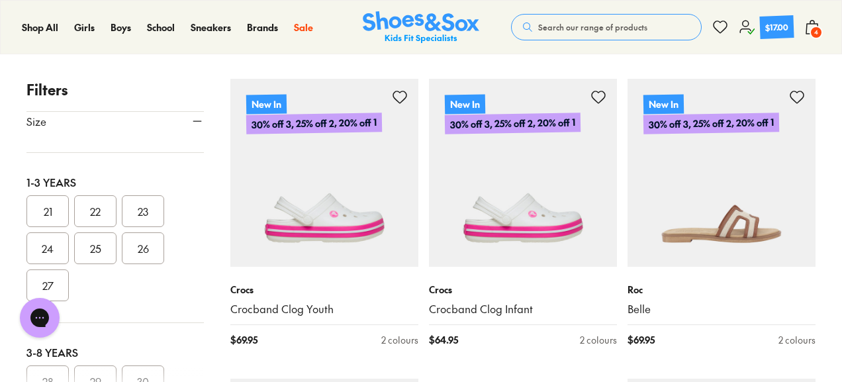
click at [150, 211] on button "23" at bounding box center [143, 211] width 42 height 32
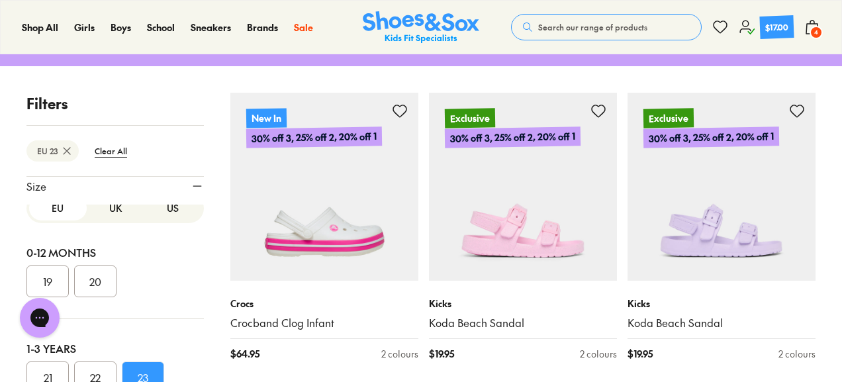
scroll to position [15, 0]
click at [105, 213] on button "UK" at bounding box center [116, 210] width 58 height 25
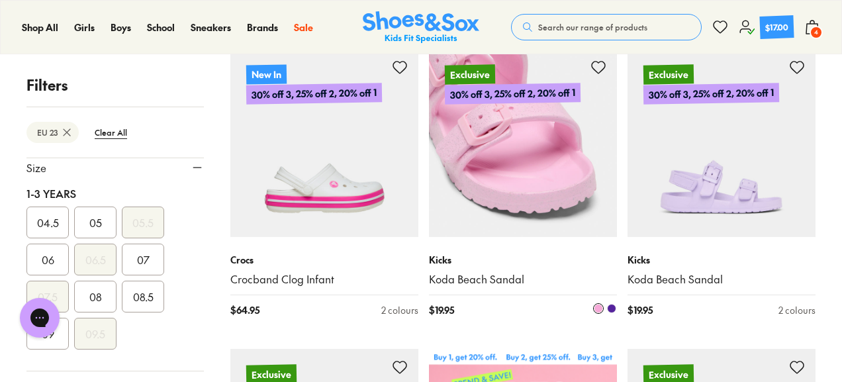
scroll to position [220, 0]
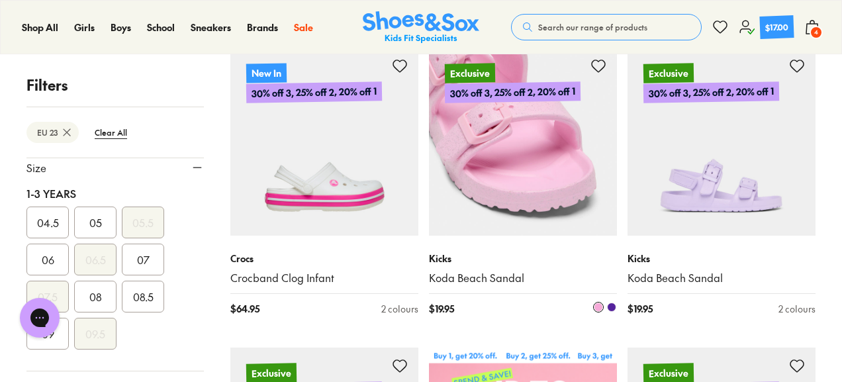
click at [498, 138] on img at bounding box center [523, 142] width 188 height 188
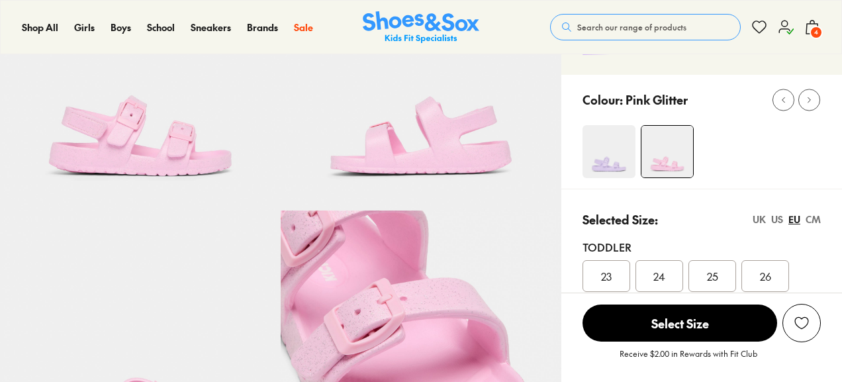
select select "*"
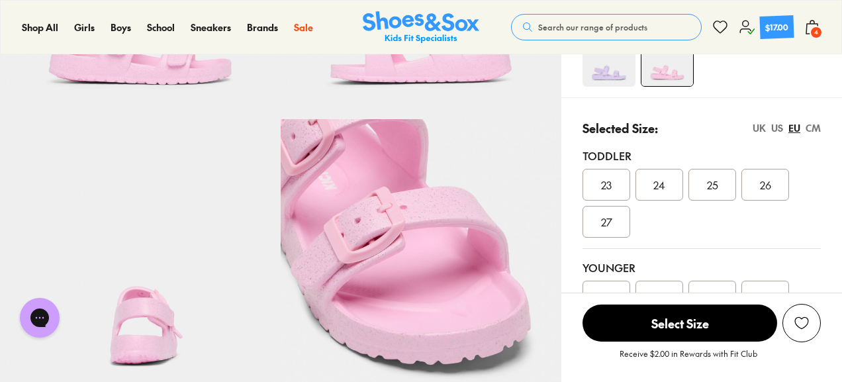
click at [617, 187] on div "23" at bounding box center [607, 185] width 48 height 32
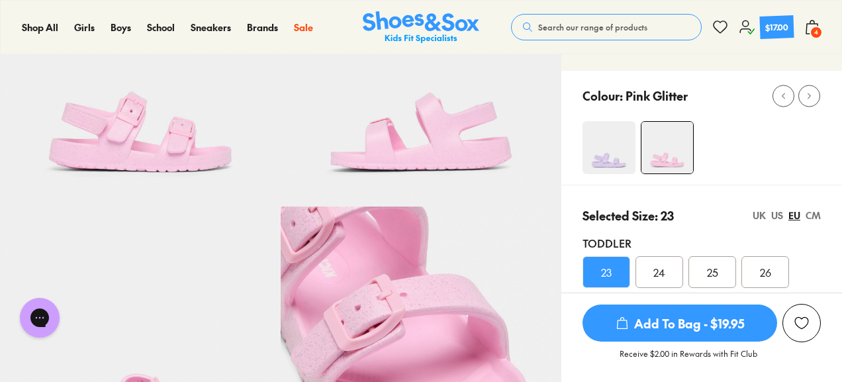
scroll to position [156, 0]
click at [619, 156] on img at bounding box center [609, 147] width 53 height 53
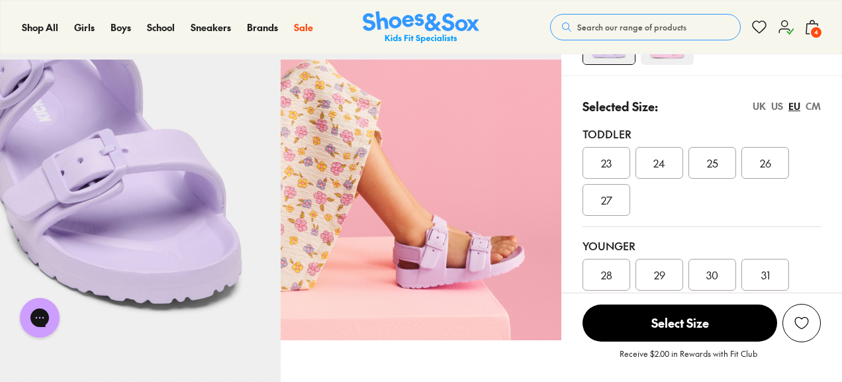
scroll to position [314, 0]
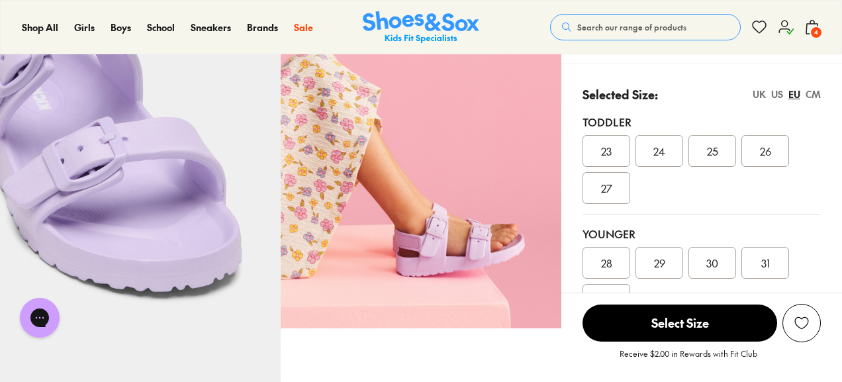
select select "*"
click at [613, 149] on div "23" at bounding box center [607, 151] width 48 height 32
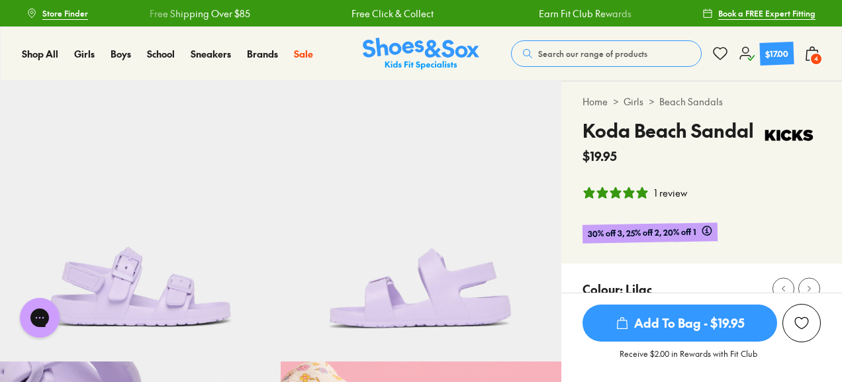
click at [813, 56] on span "4" at bounding box center [816, 58] width 13 height 13
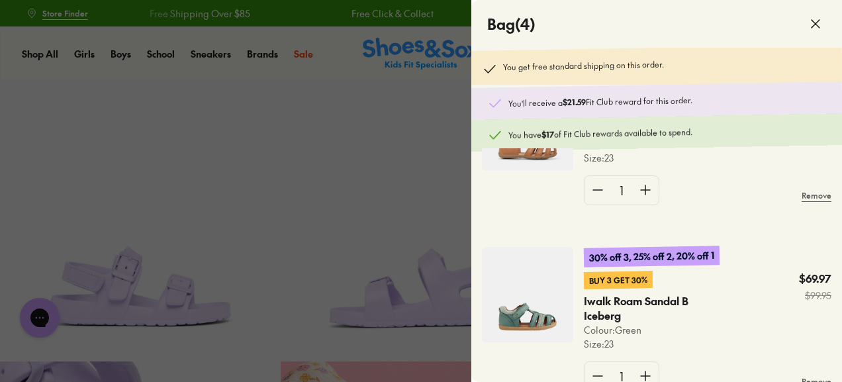
scroll to position [443, 0]
